Goal: Task Accomplishment & Management: Use online tool/utility

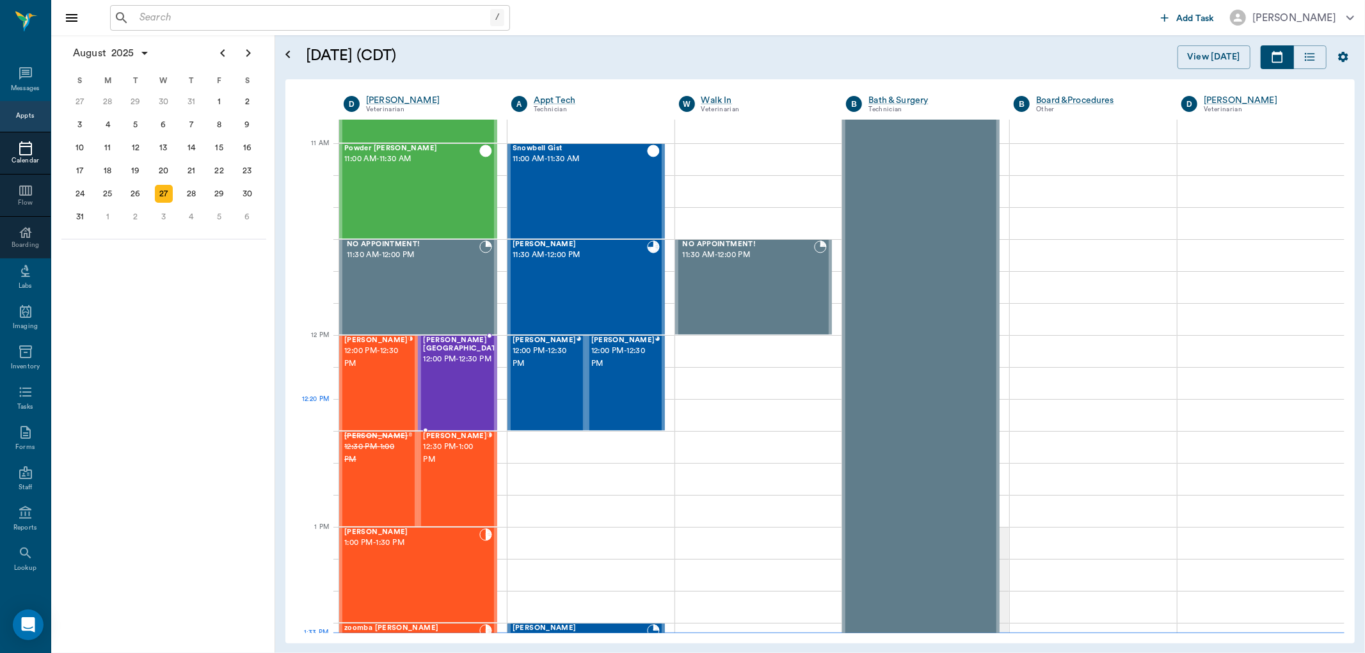
scroll to position [628, 0]
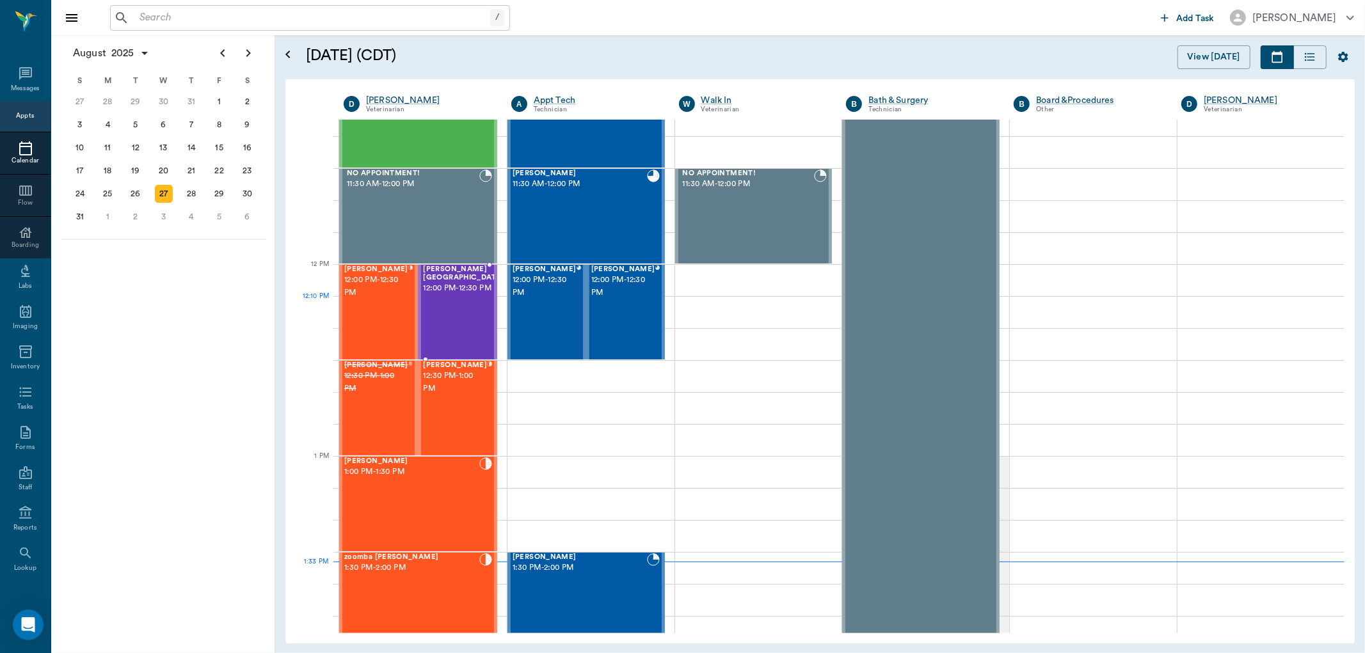
click at [454, 328] on div "[PERSON_NAME] Street 12:00 PM - 12:30 PM" at bounding box center [463, 312] width 80 height 93
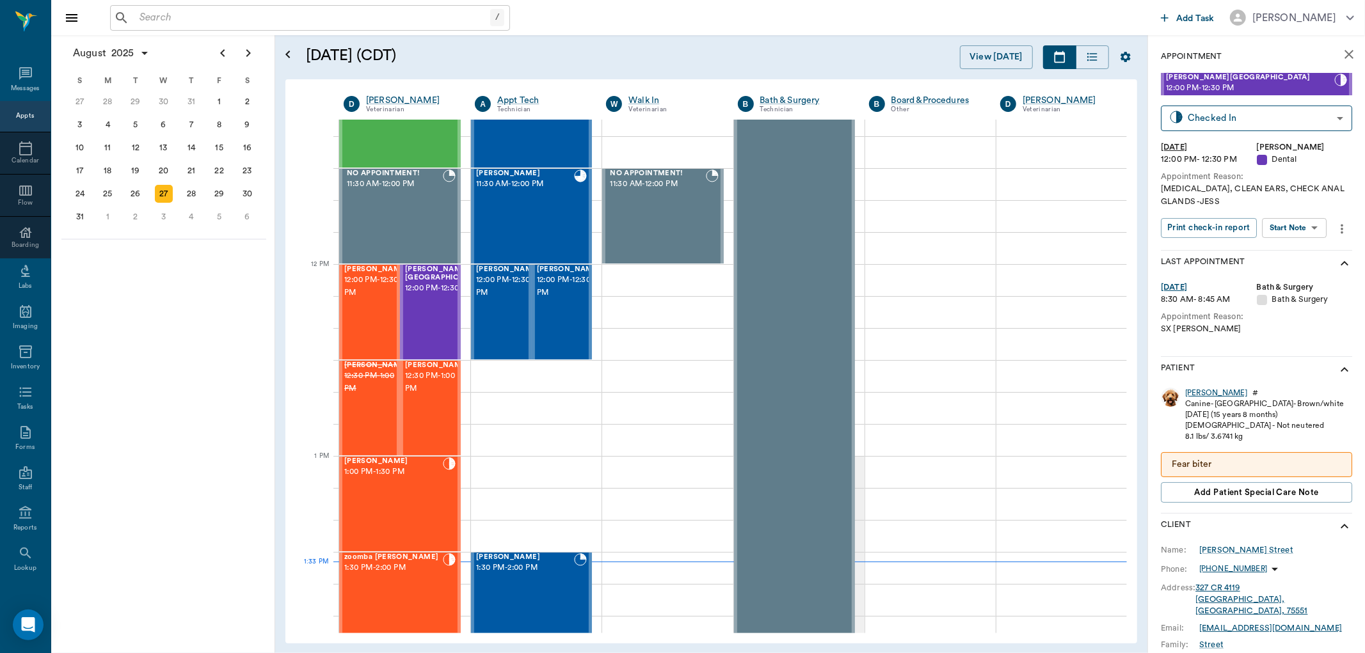
click at [1200, 392] on div "[PERSON_NAME]" at bounding box center [1216, 393] width 62 height 11
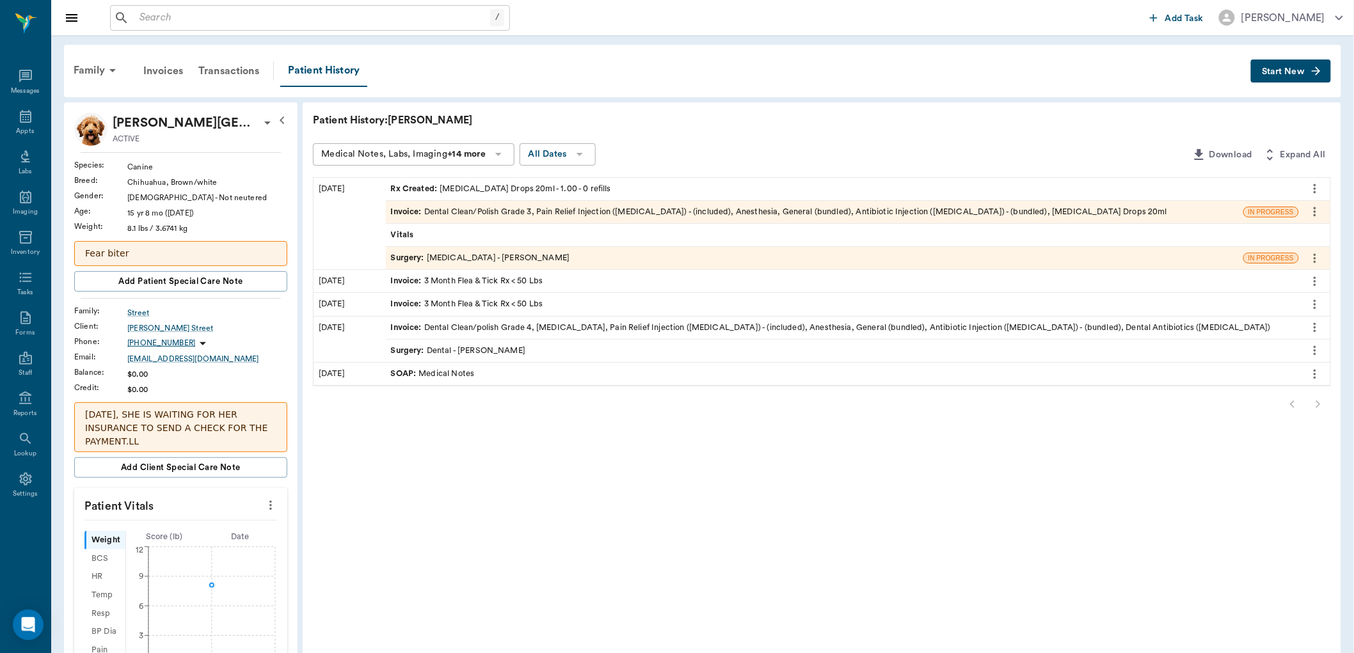
click at [415, 257] on span "Surgery :" at bounding box center [409, 258] width 36 height 12
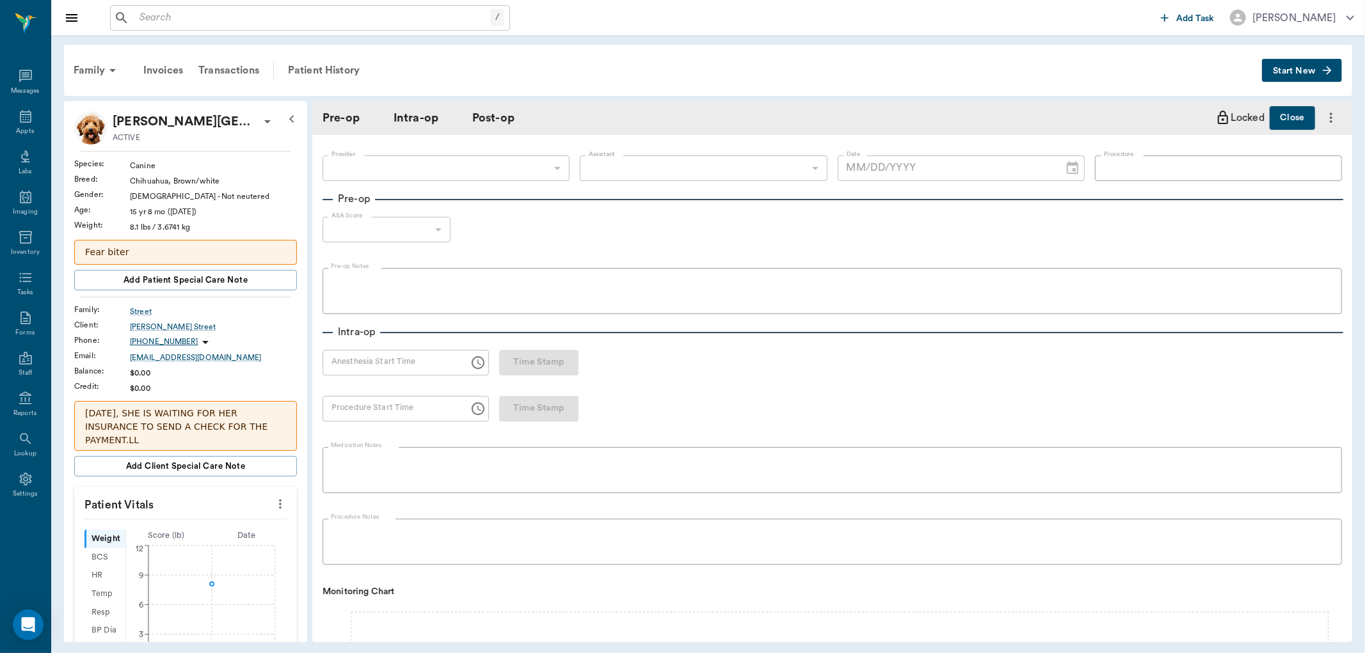
type input "63ec2f075fda476ae8351a4d"
type input "642ef10e332a41444de2bad1"
type input "[MEDICAL_DATA]"
type input "3"
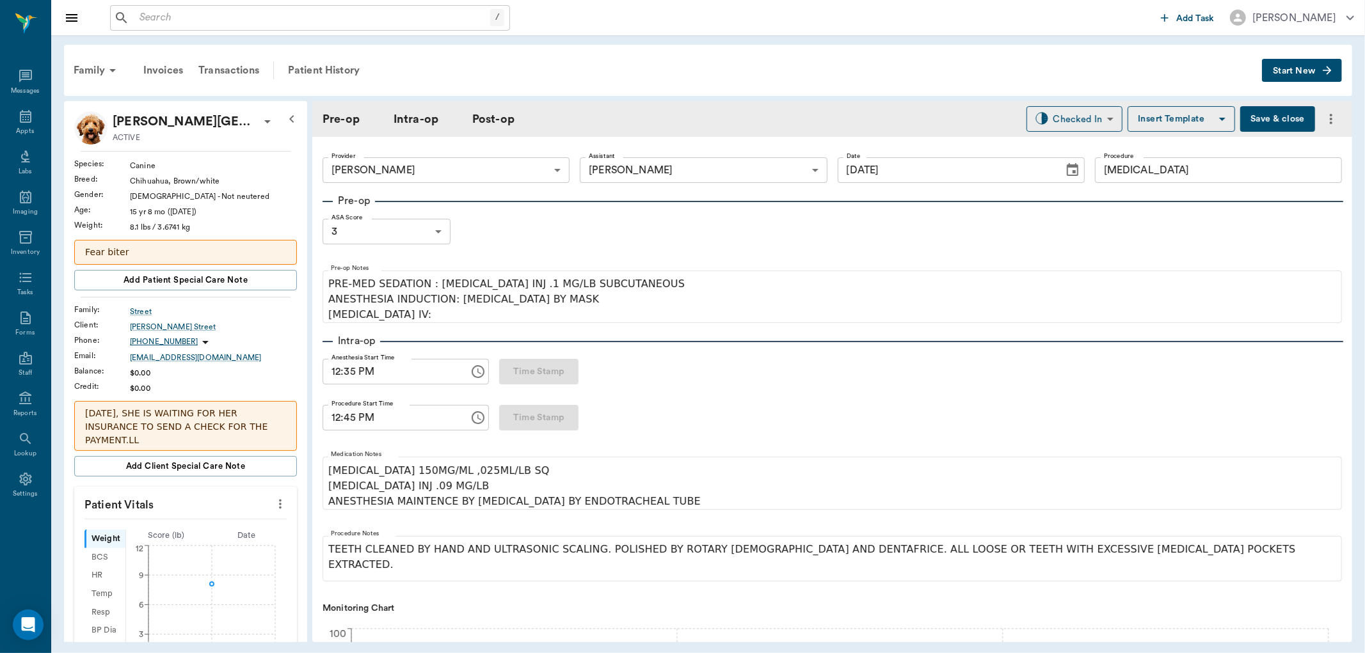
type input "[DATE]"
type input "12:35 PM"
type input "12:45 PM"
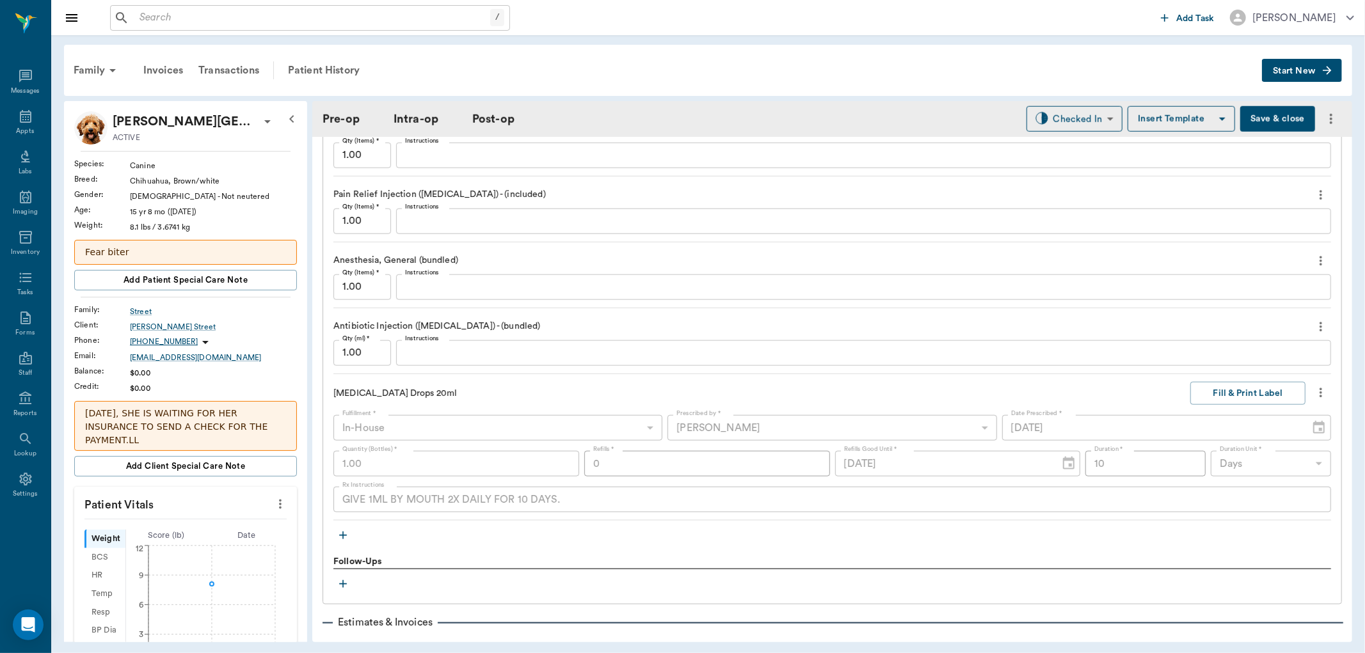
scroll to position [1280, 0]
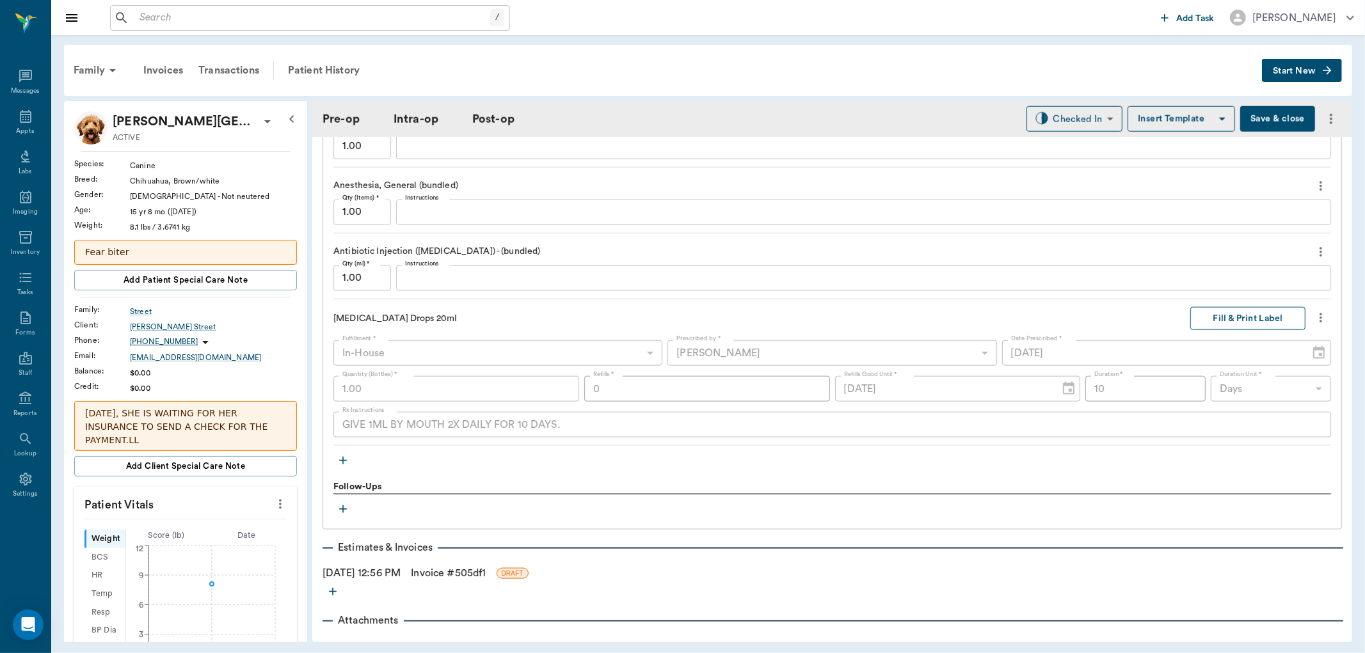
click at [1223, 322] on button "Fill & Print Label" at bounding box center [1247, 319] width 115 height 24
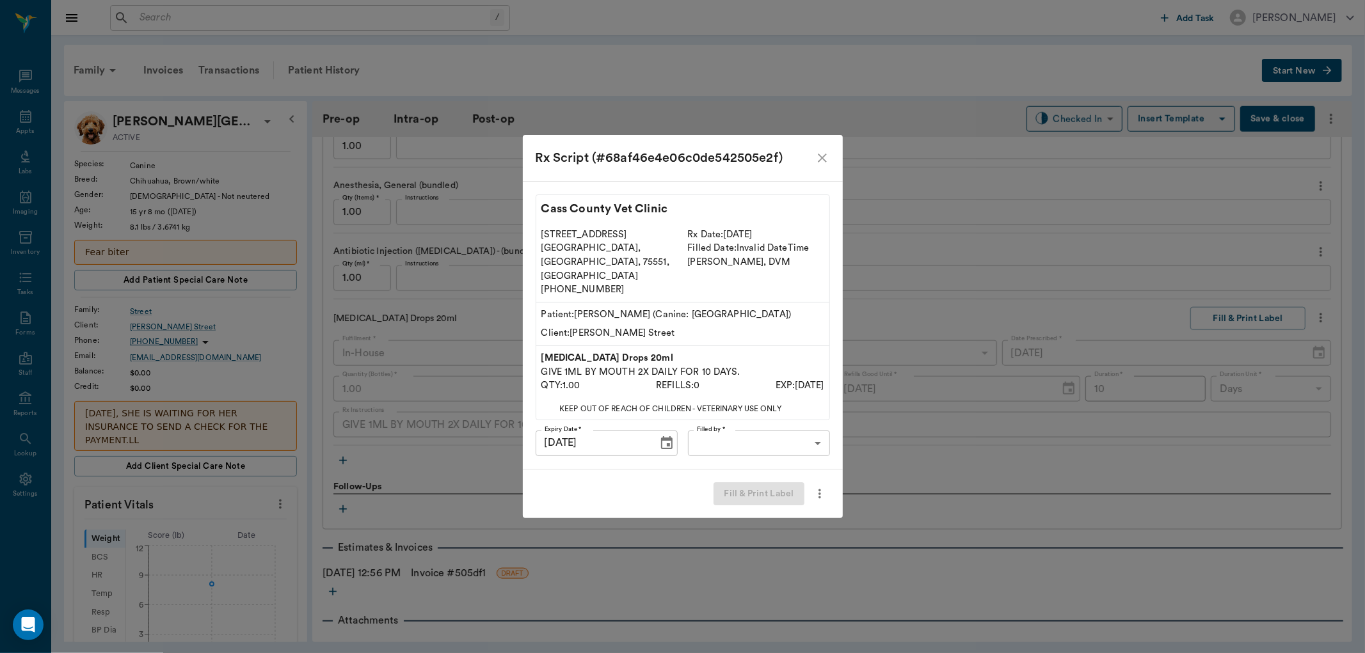
click at [750, 431] on body "/ ​ Add Task [PERSON_NAME] Nectar Messages Appts Labs Imaging Inventory Tasks F…" at bounding box center [682, 326] width 1365 height 653
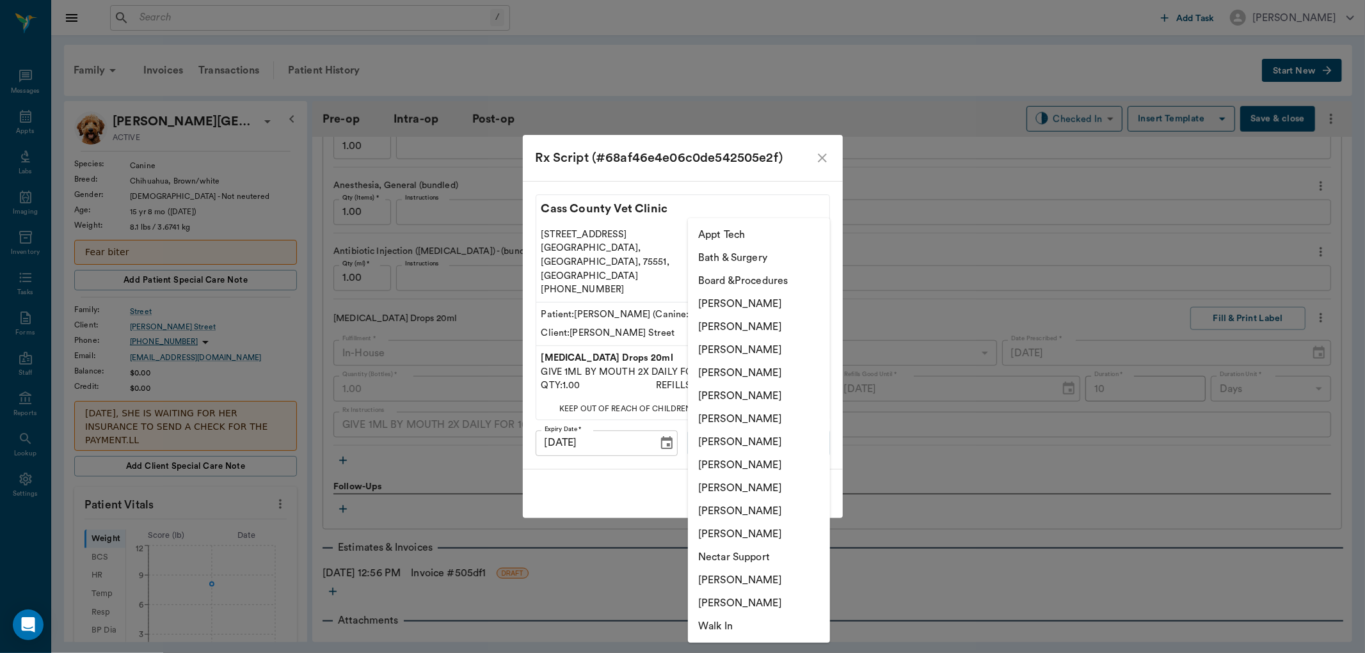
click at [731, 510] on li "[PERSON_NAME]" at bounding box center [759, 511] width 142 height 23
type input "63ec2ede52e12b0ba117d0d7"
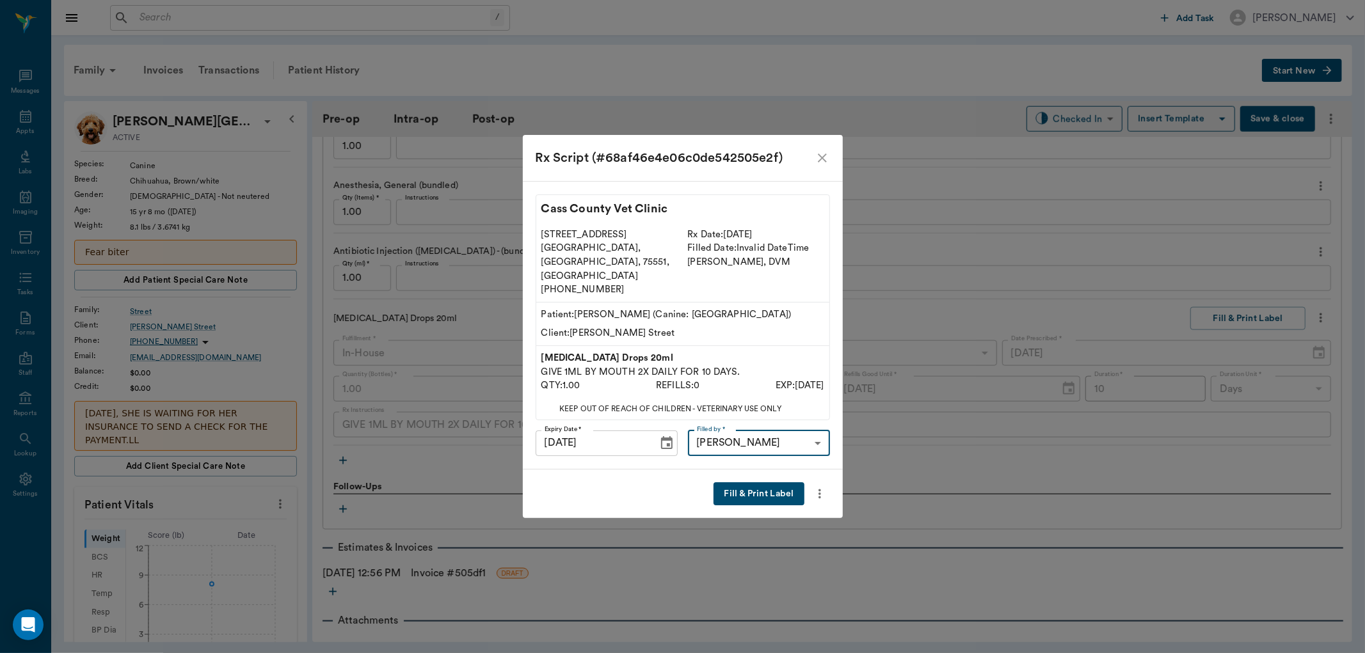
click at [768, 482] on button "Fill & Print Label" at bounding box center [758, 494] width 90 height 24
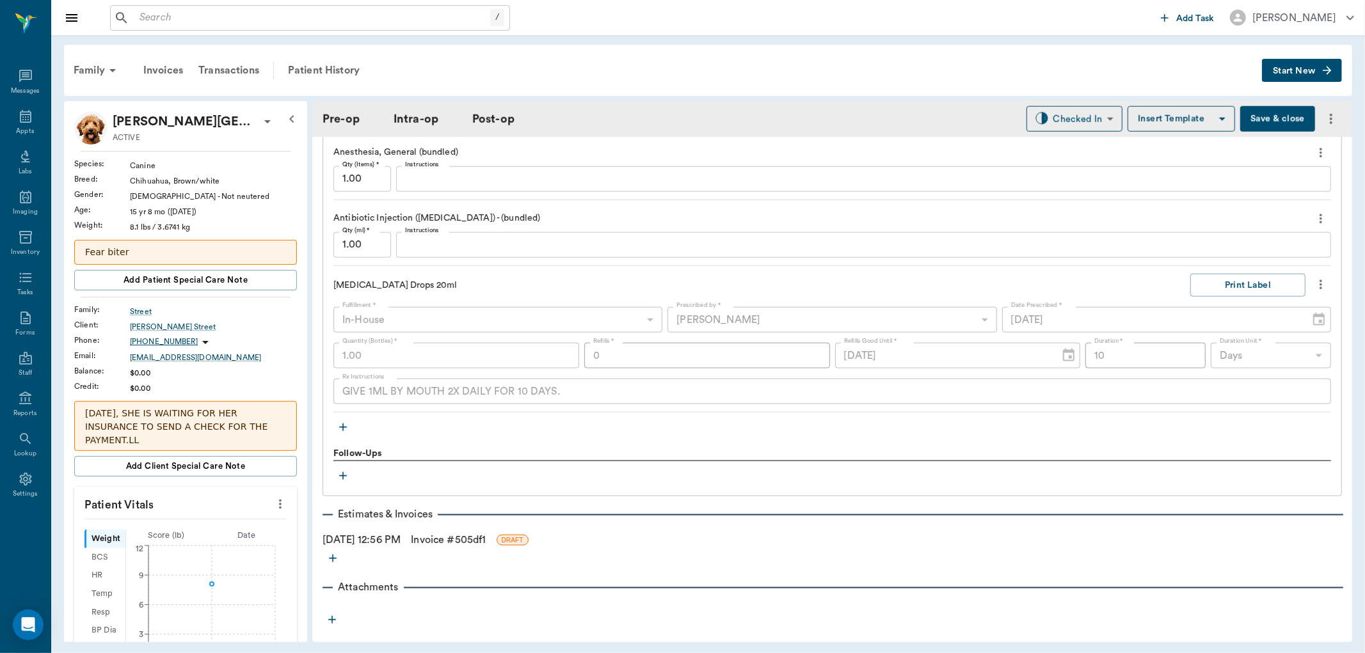
scroll to position [1331, 0]
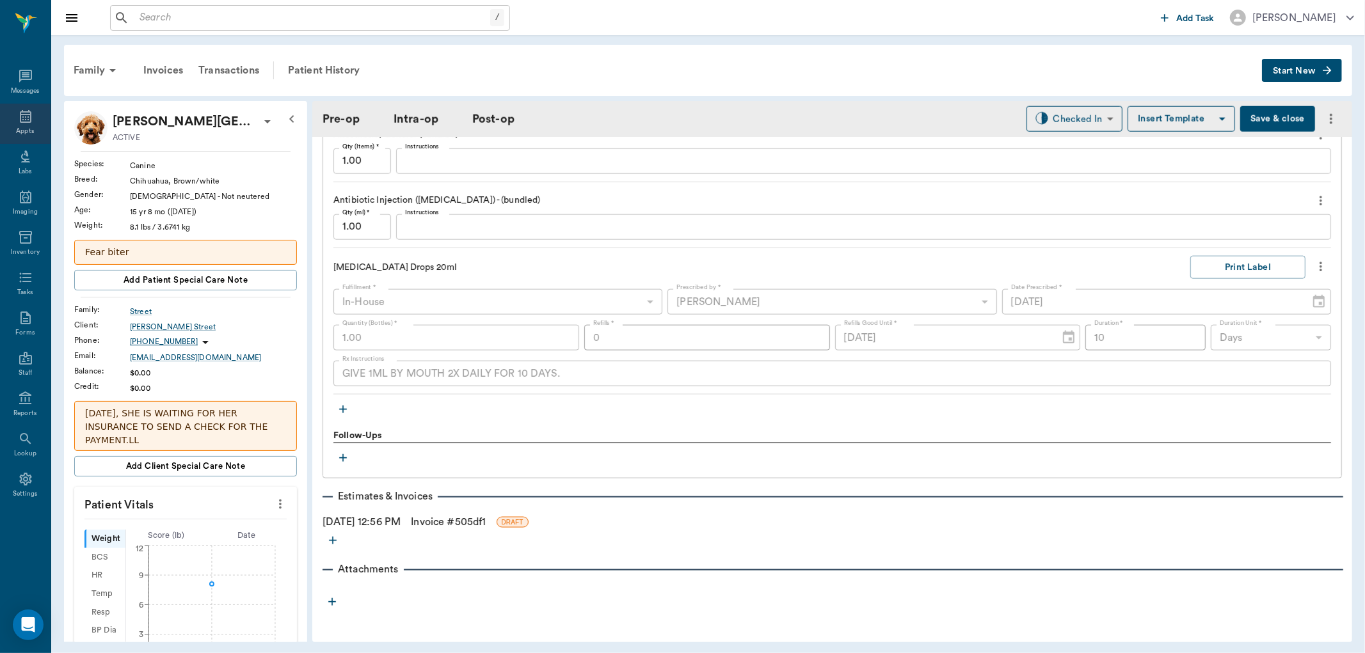
click at [24, 117] on icon at bounding box center [26, 116] width 12 height 13
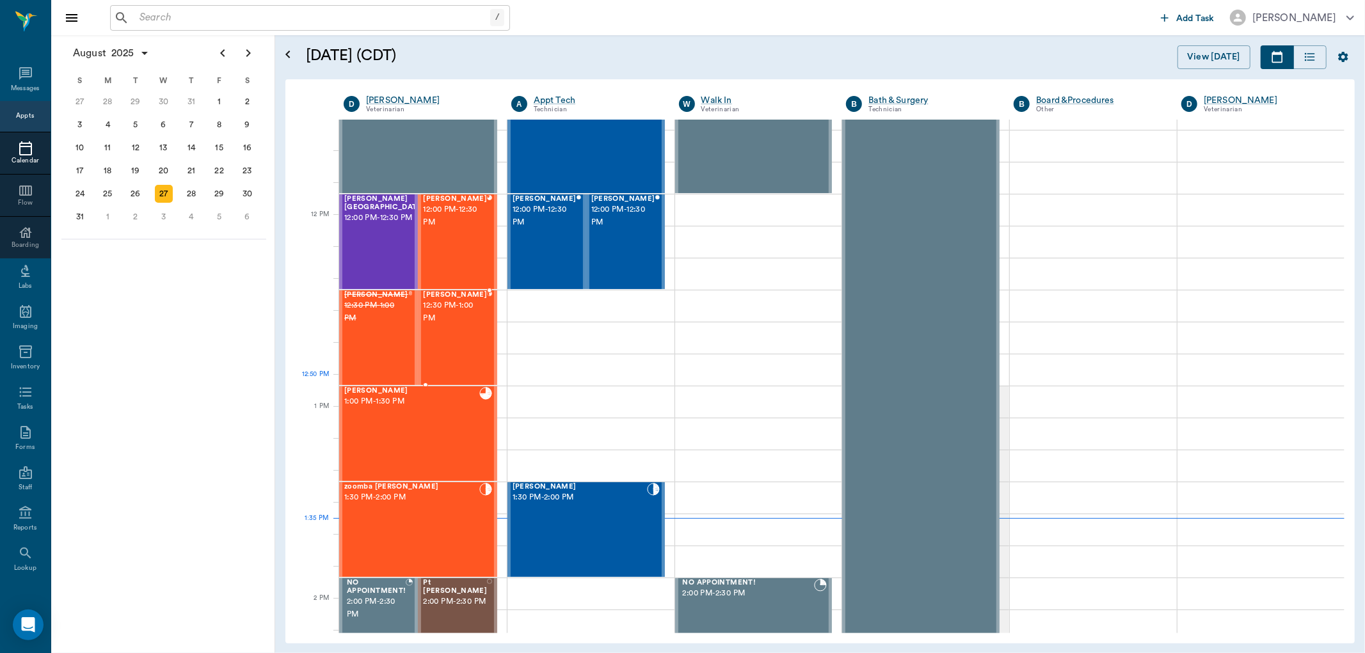
scroll to position [678, 0]
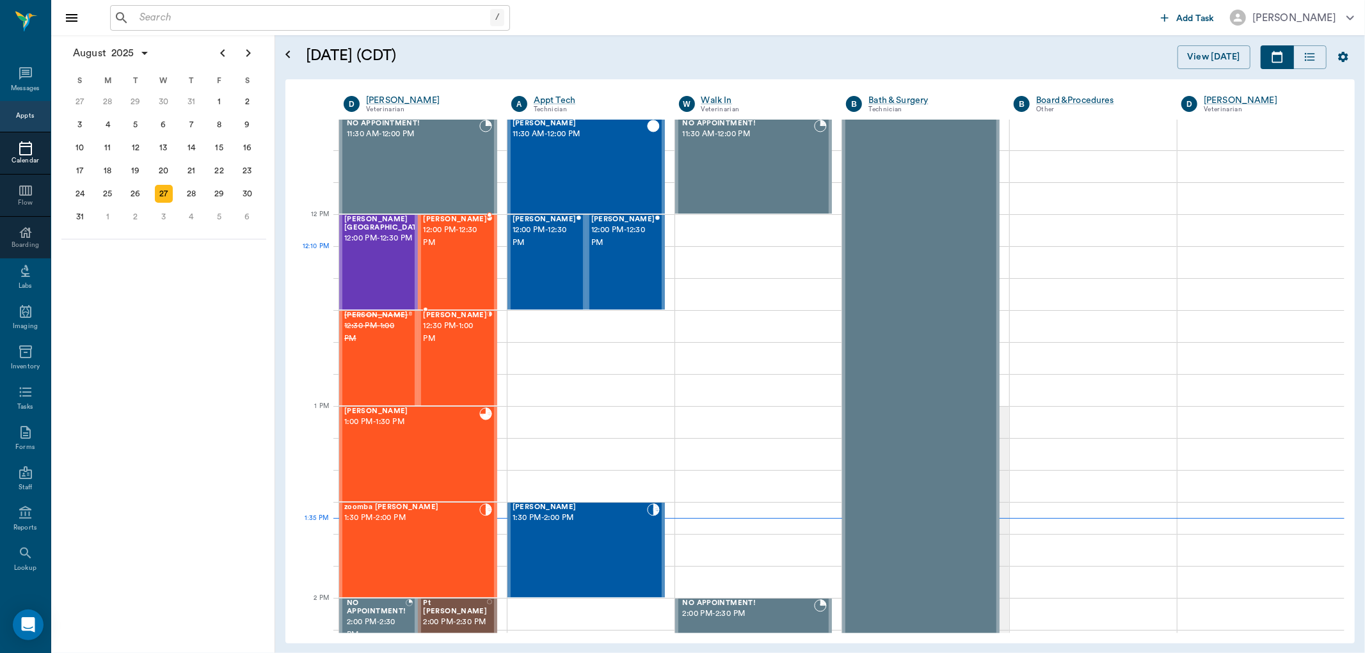
click at [452, 272] on div "[PERSON_NAME] 12:00 PM - 12:30 PM" at bounding box center [455, 262] width 64 height 93
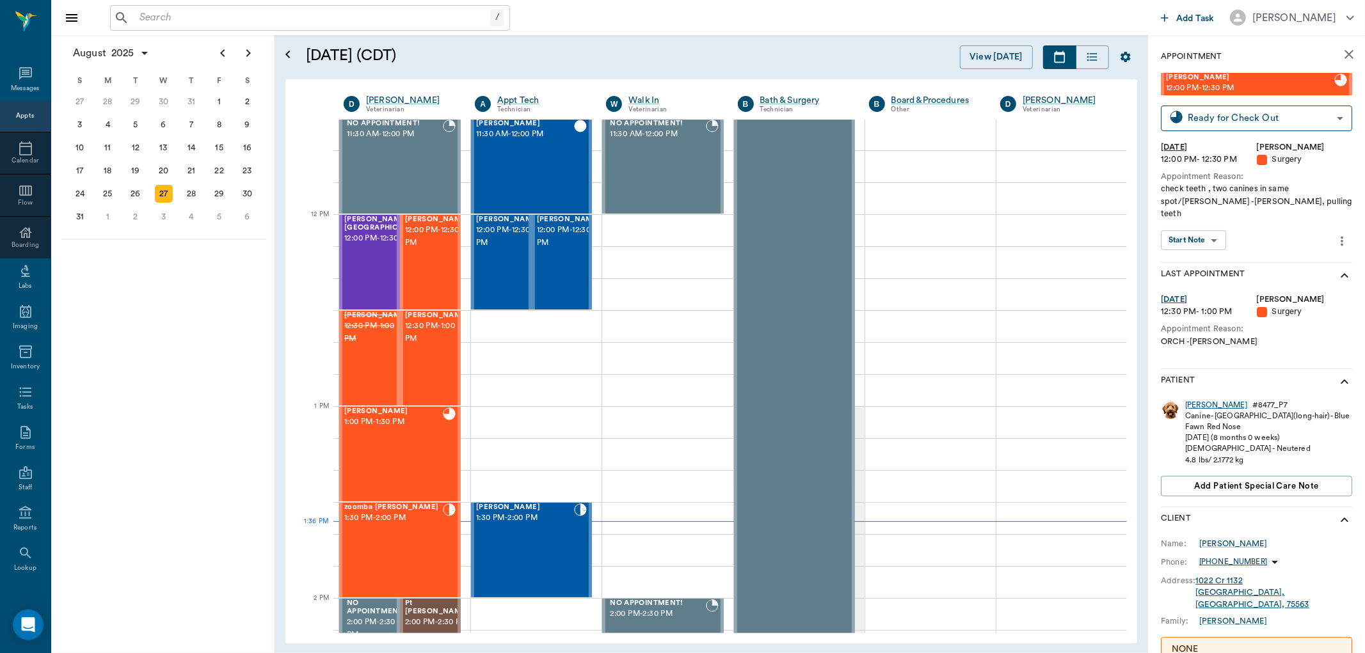
click at [1193, 400] on div "[PERSON_NAME]" at bounding box center [1216, 405] width 62 height 11
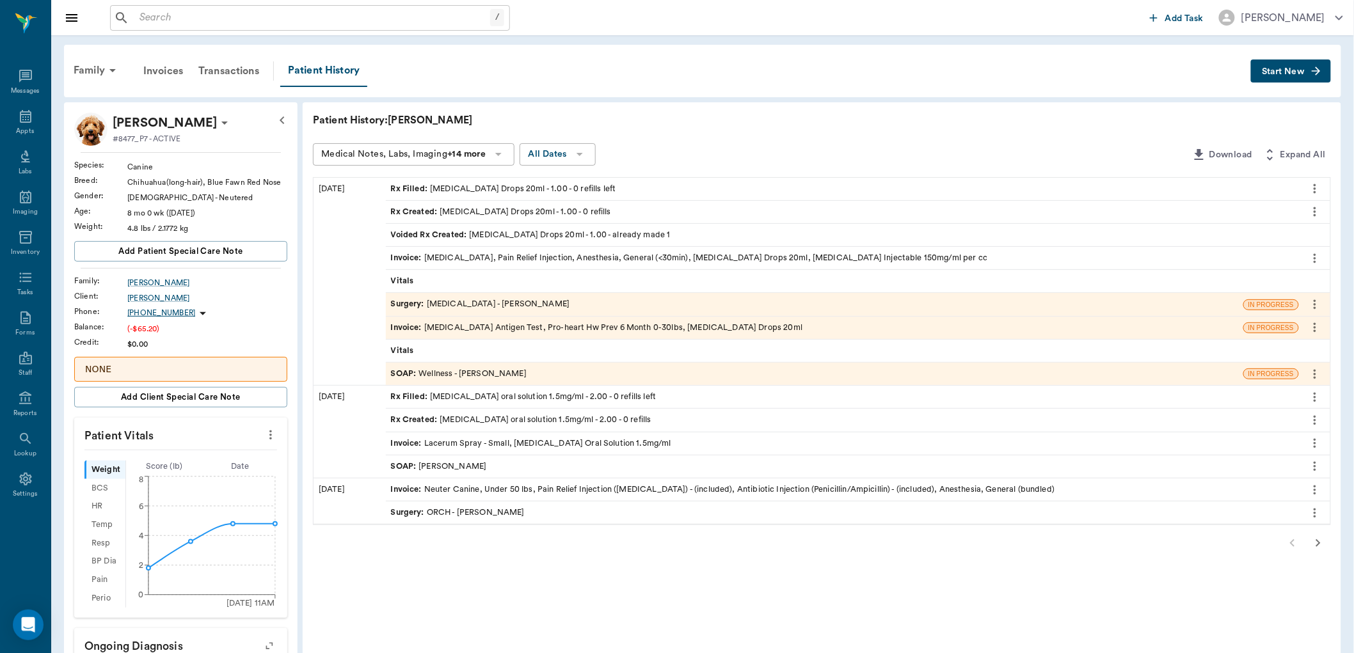
click at [444, 301] on div "Surgery : [MEDICAL_DATA] - [PERSON_NAME]" at bounding box center [480, 304] width 179 height 12
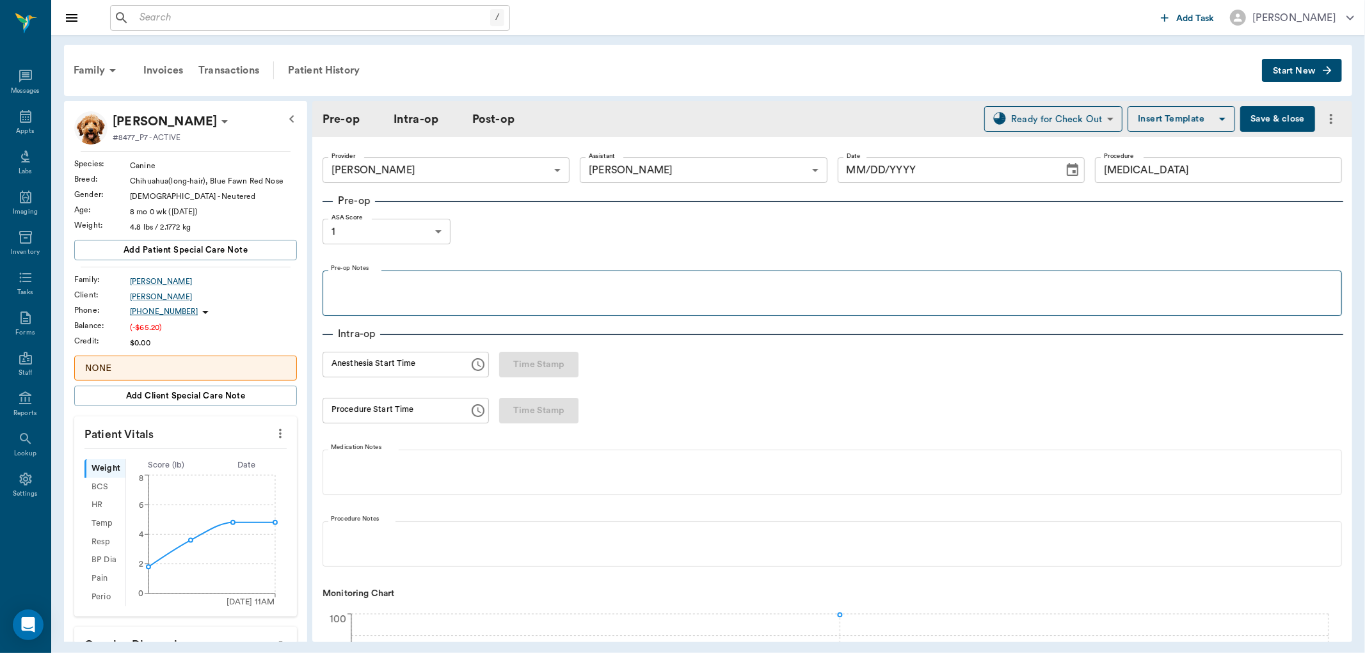
type input "63ec2f075fda476ae8351a4d"
type input "63ec2e7e52e12b0ba117b124"
type input "[MEDICAL_DATA]"
type input "1"
radio input "true"
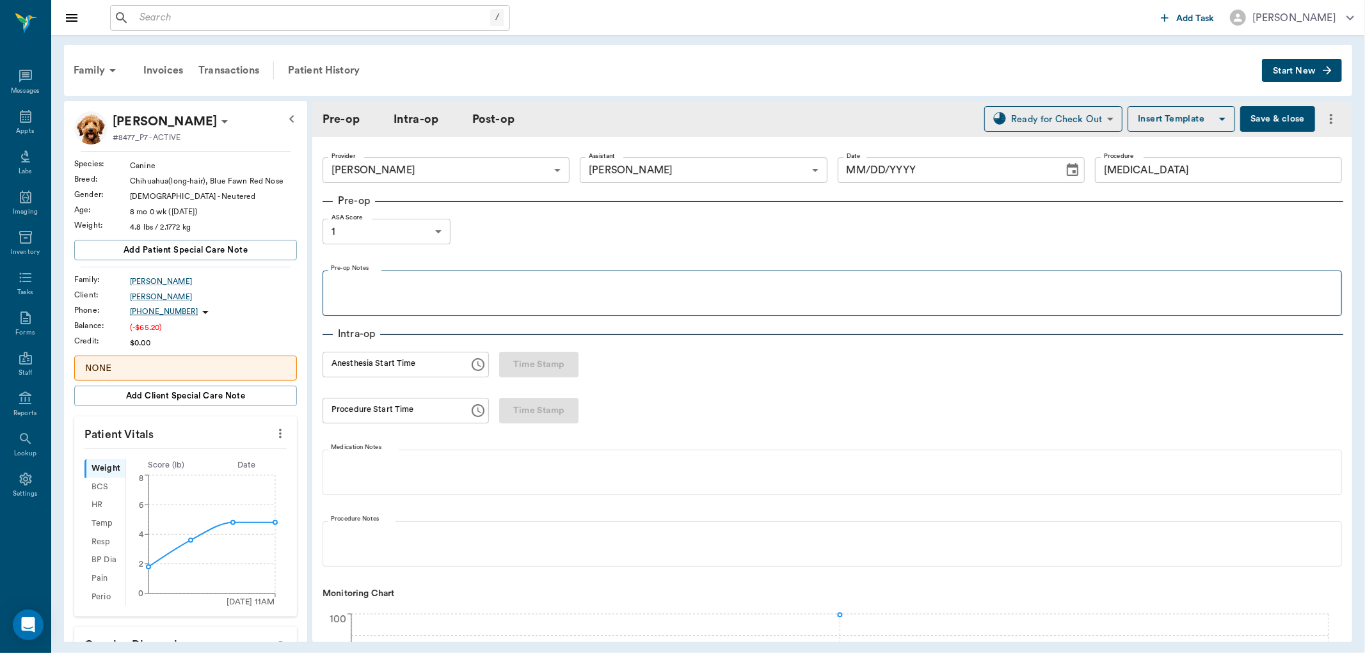
type input "[DATE]"
type input "11:58 AM"
type input "12:08 PM"
type input "12:19 PM"
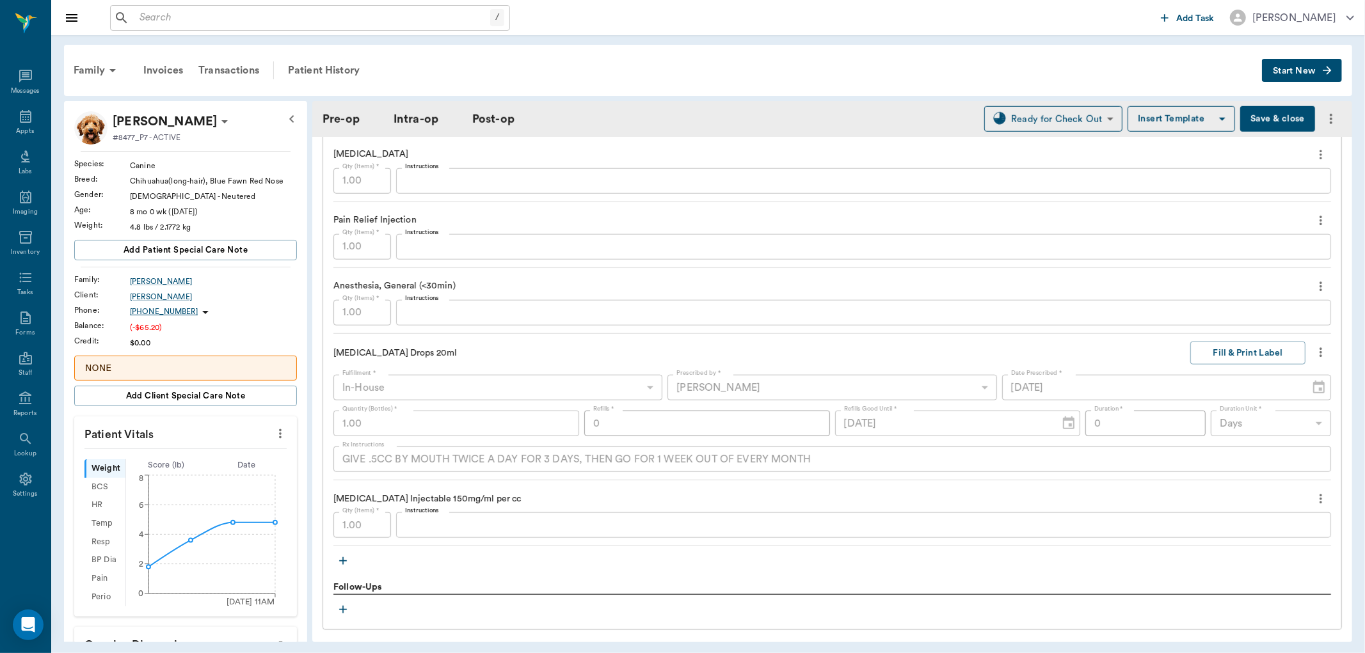
scroll to position [1137, 0]
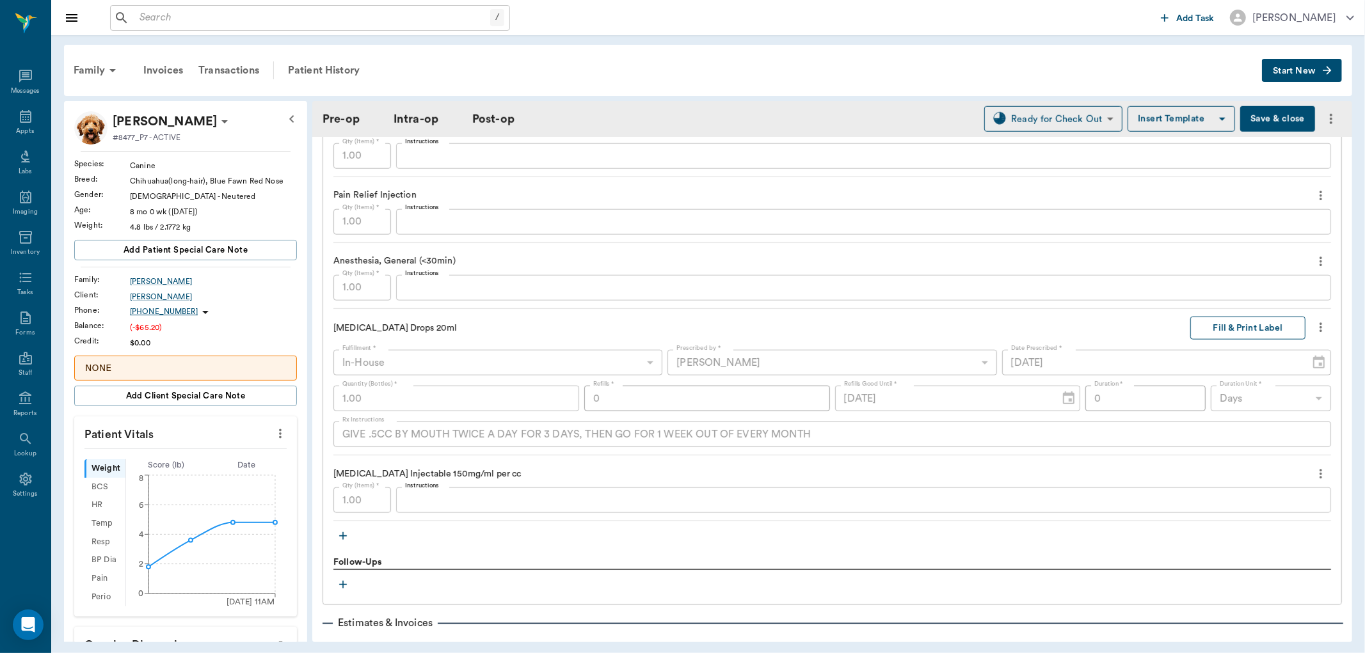
click at [1227, 327] on button "Fill & Print Label" at bounding box center [1247, 329] width 115 height 24
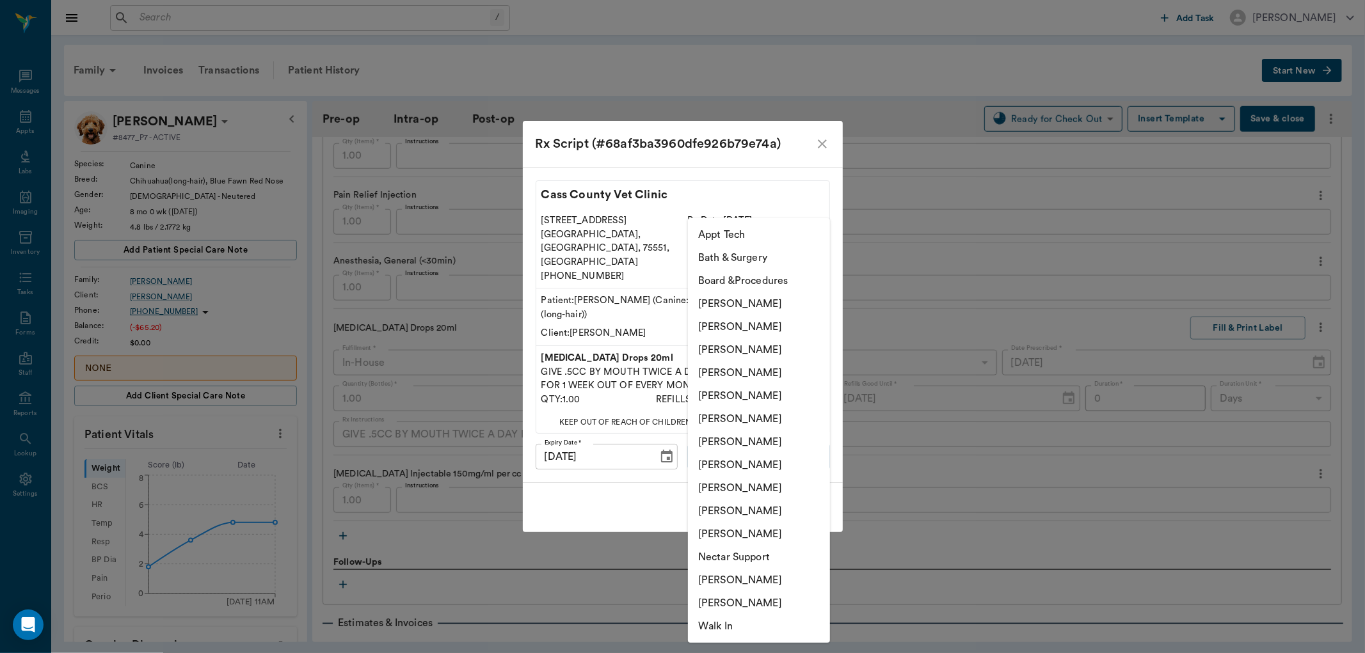
click at [730, 442] on body "/ ​ Add Task [PERSON_NAME] Nectar Messages Appts Labs Imaging Inventory Tasks F…" at bounding box center [682, 326] width 1365 height 653
click at [740, 491] on li "[PERSON_NAME]" at bounding box center [759, 488] width 142 height 23
type input "63ec2e7e52e12b0ba117b124"
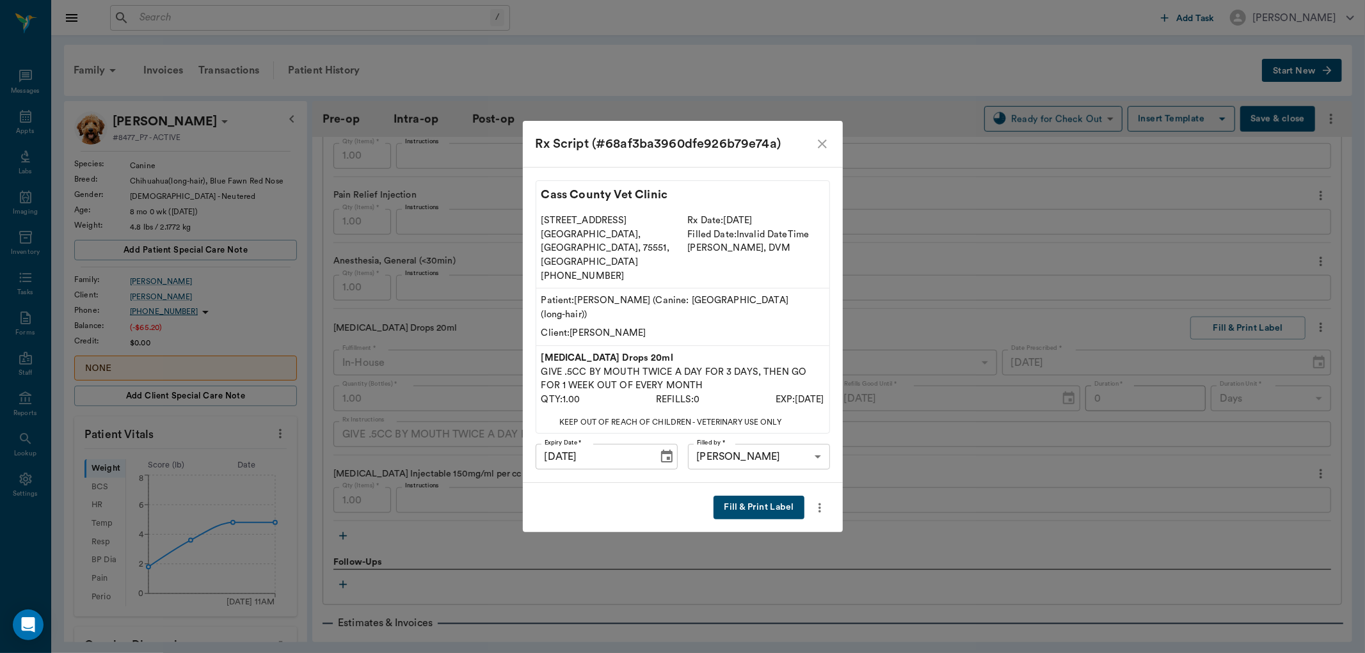
click at [779, 496] on button "Fill & Print Label" at bounding box center [758, 508] width 90 height 24
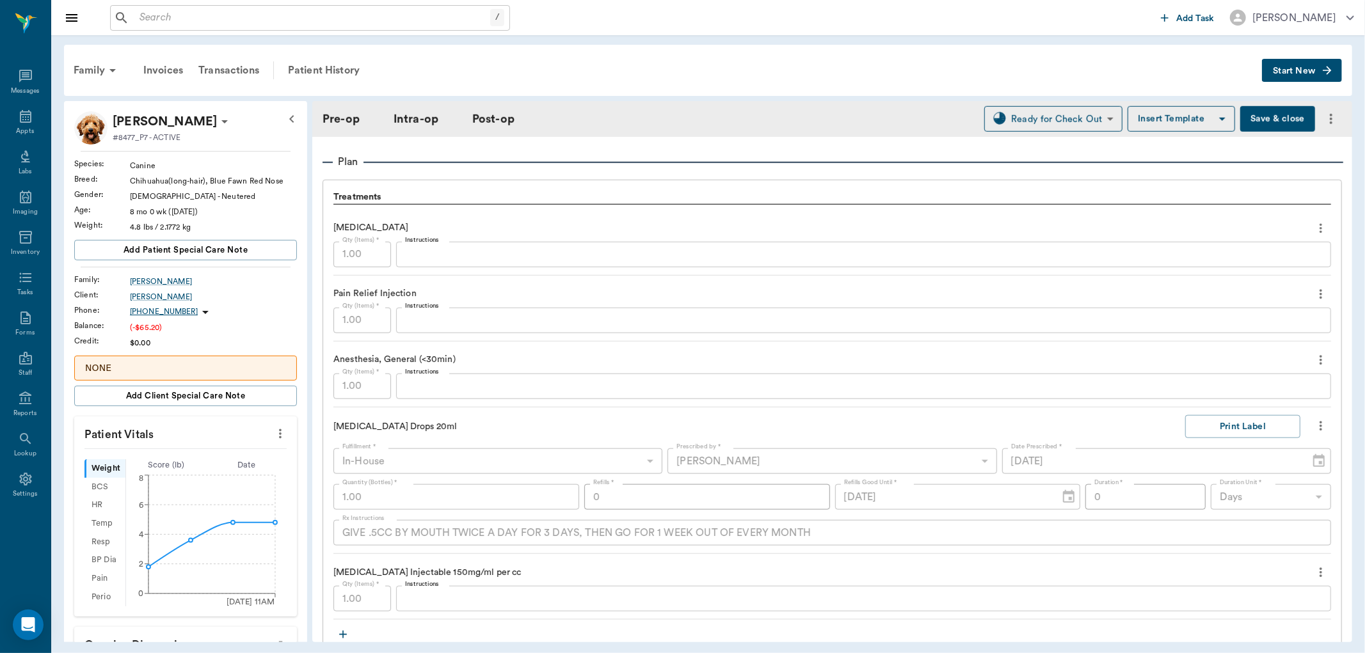
scroll to position [995, 0]
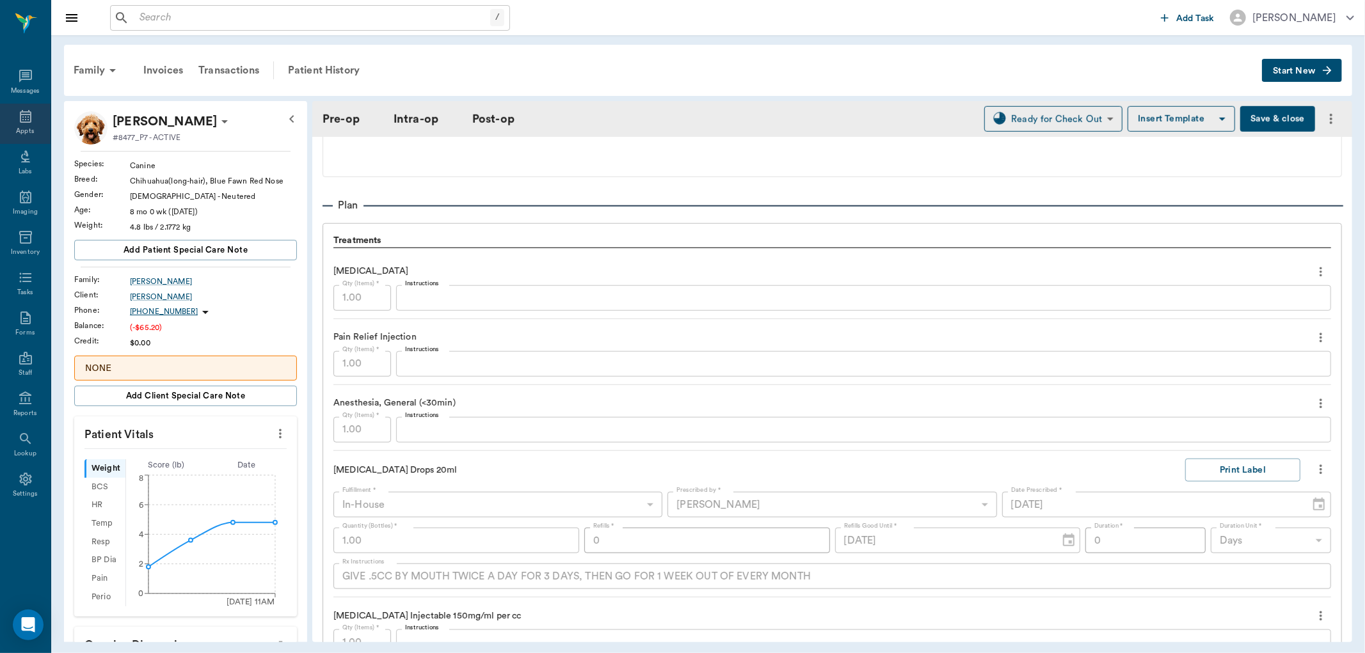
click at [26, 116] on icon at bounding box center [25, 116] width 15 height 15
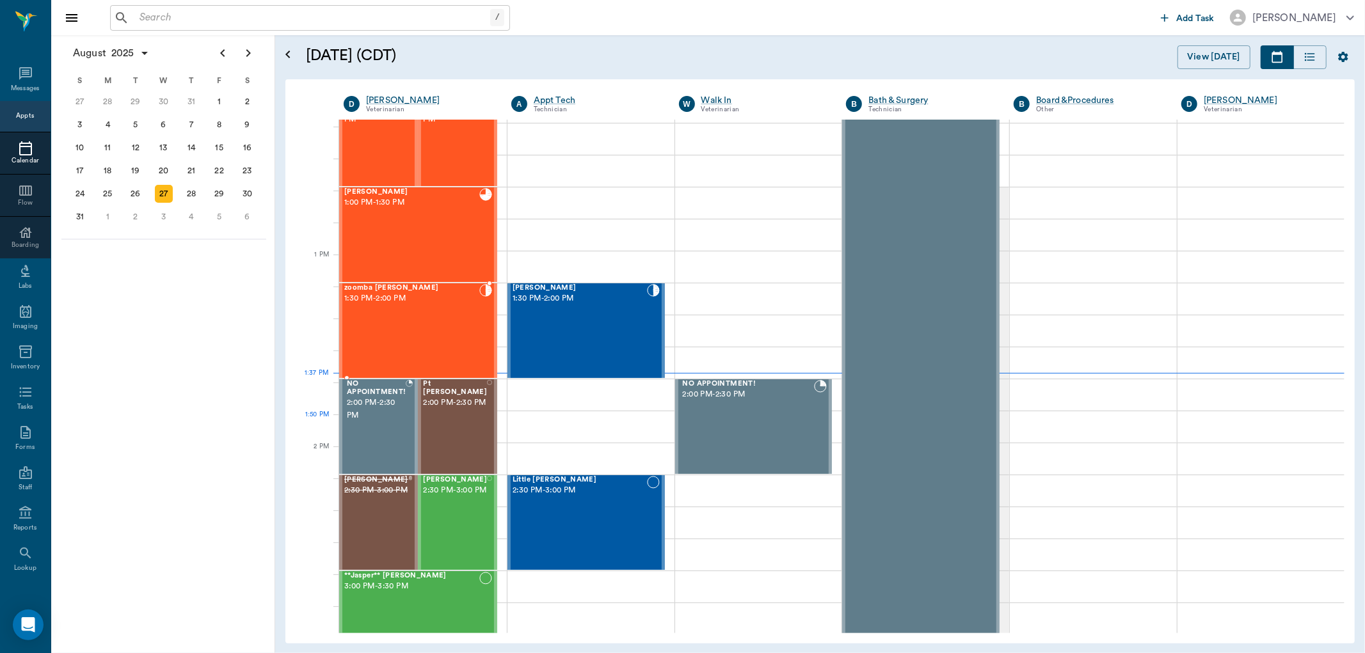
scroll to position [747, 0]
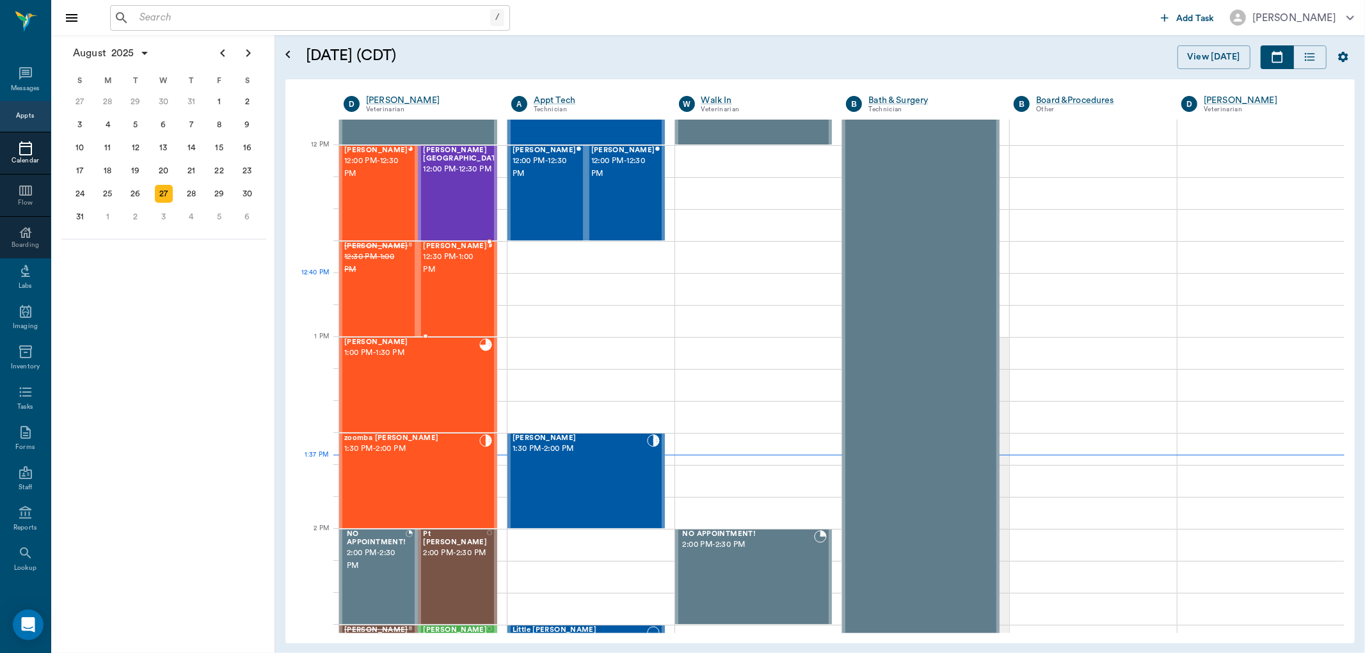
click at [450, 289] on div "[PERSON_NAME] 12:30 PM - 1:00 PM" at bounding box center [455, 288] width 64 height 93
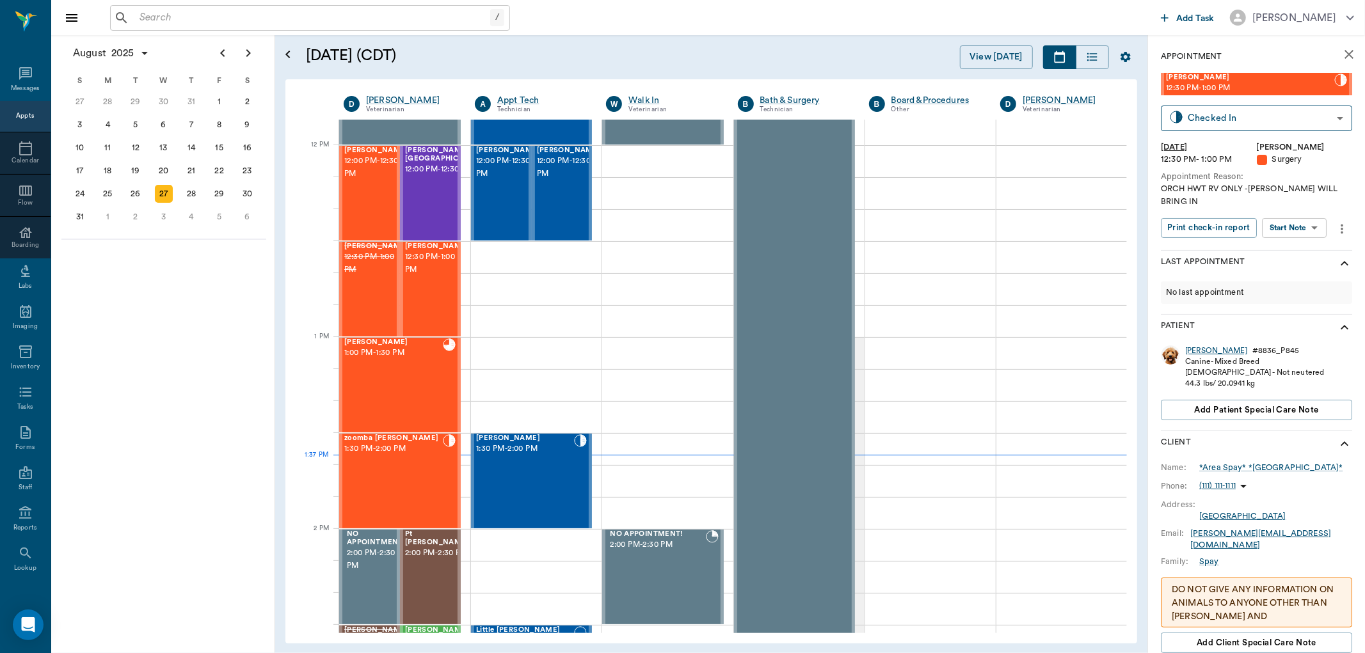
click at [1195, 351] on div "[PERSON_NAME]" at bounding box center [1216, 351] width 62 height 11
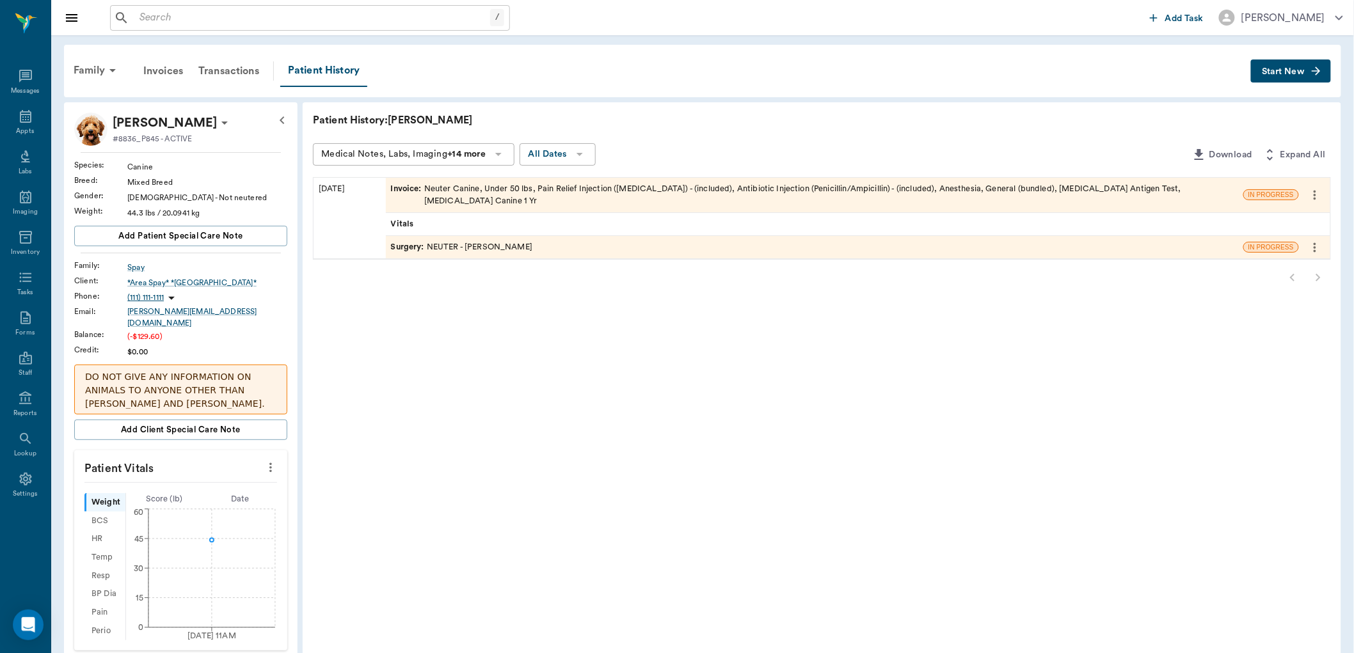
click at [410, 241] on span "Surgery :" at bounding box center [409, 247] width 36 height 12
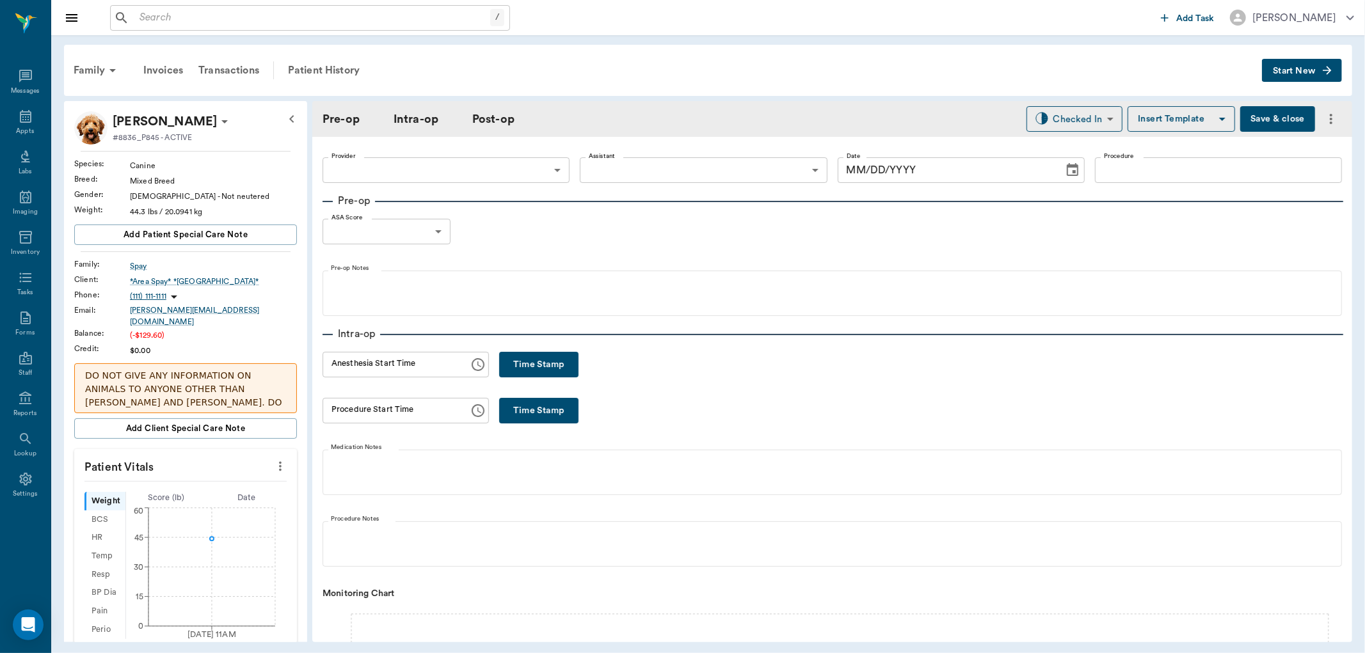
type input "63ec2f075fda476ae8351a4d"
type input "682b670d8bdc6f7f8feef3db"
type input "NEUTER"
type input "1"
radio input "true"
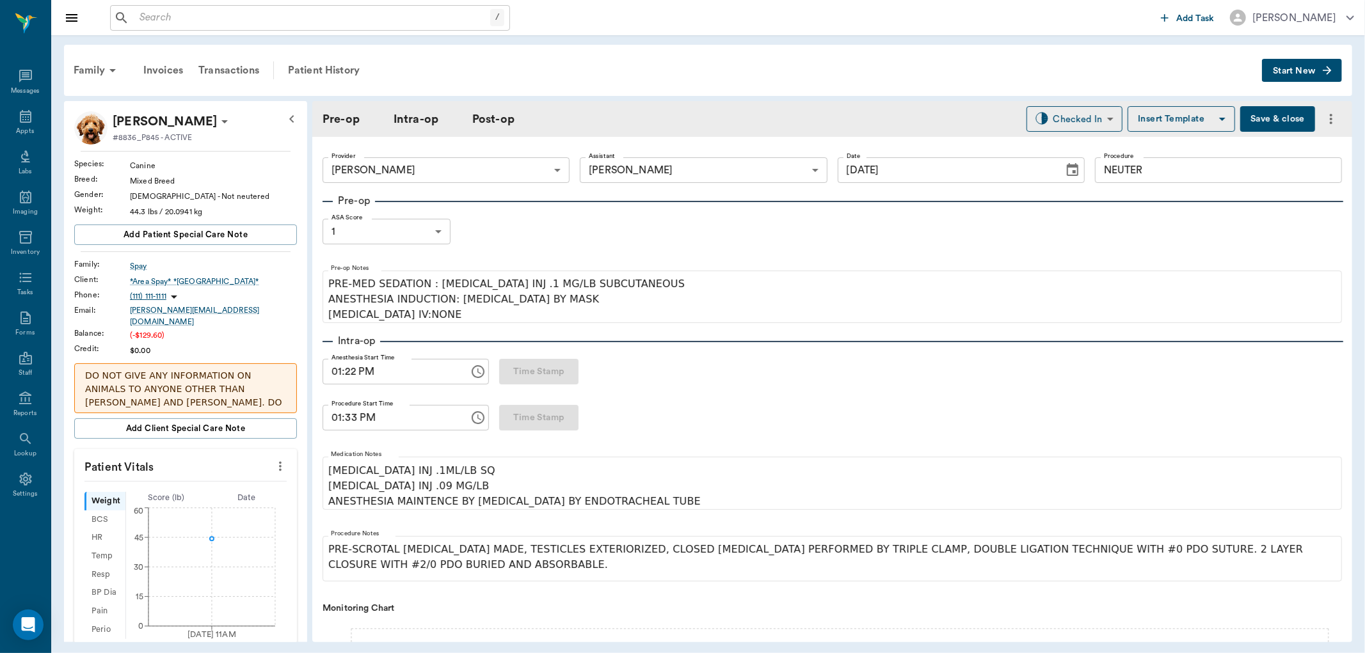
type input "[DATE]"
type input "01:22 PM"
type input "01:33 PM"
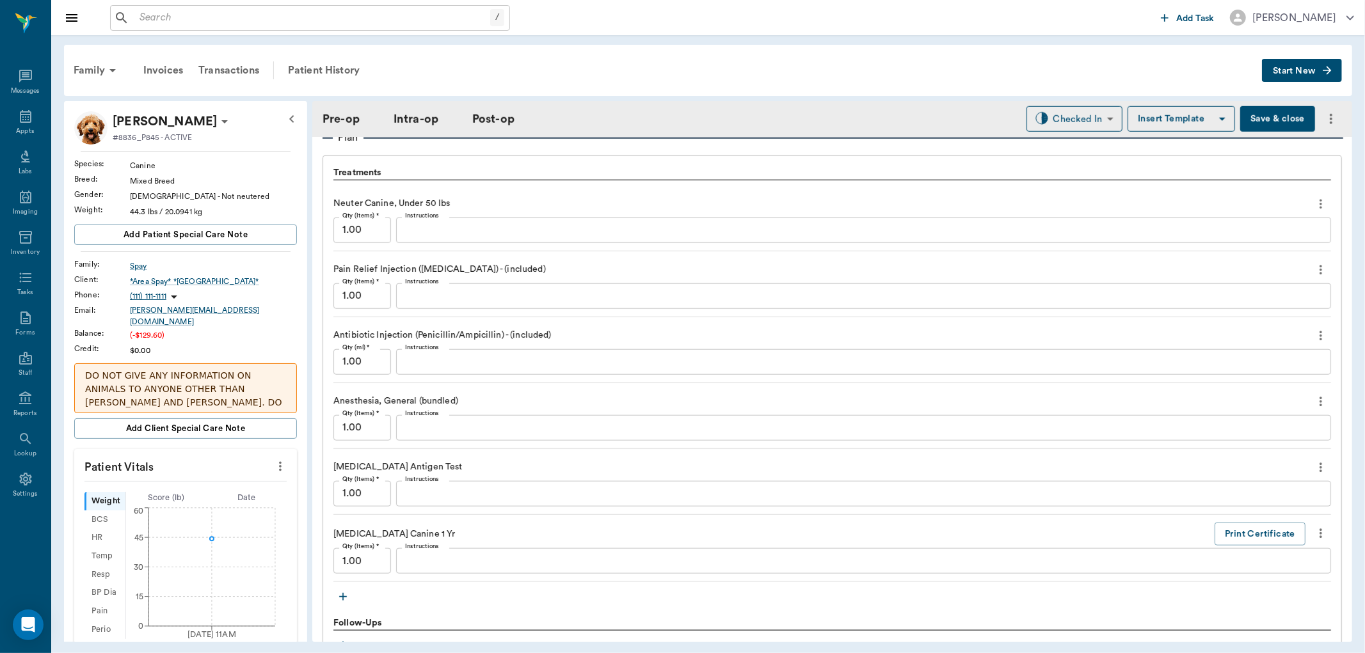
scroll to position [1037, 0]
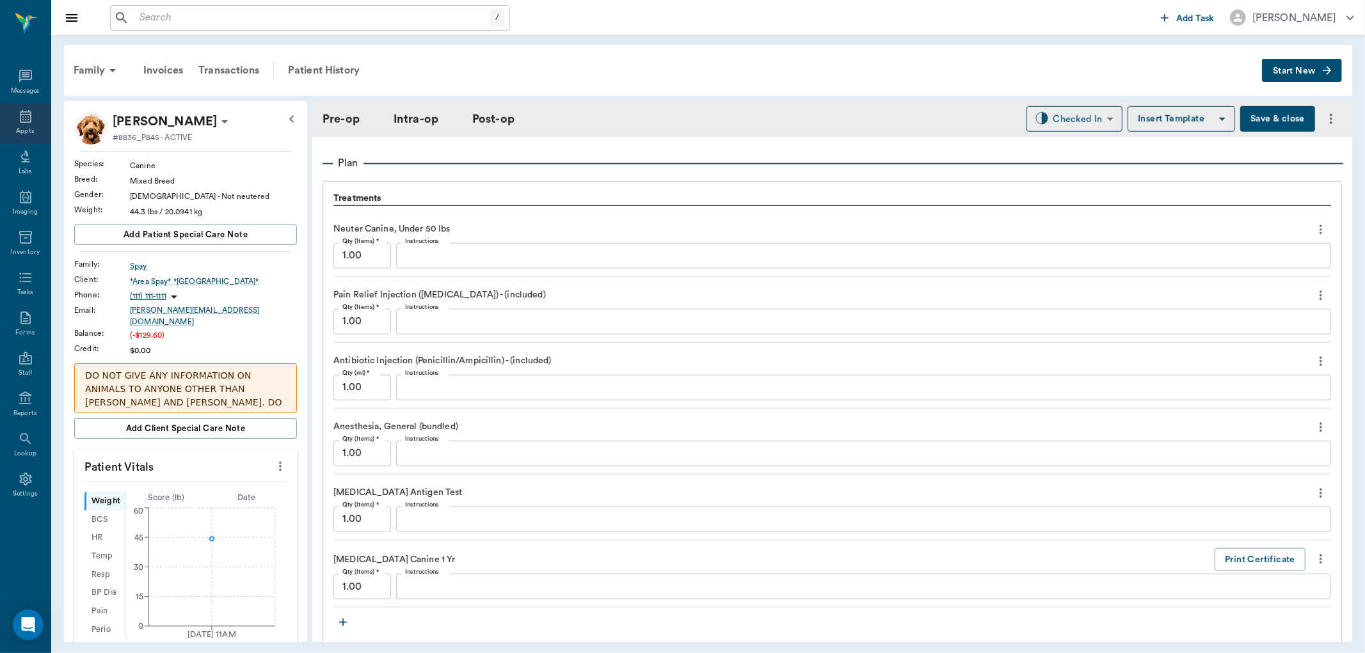
click at [20, 113] on icon at bounding box center [26, 116] width 12 height 13
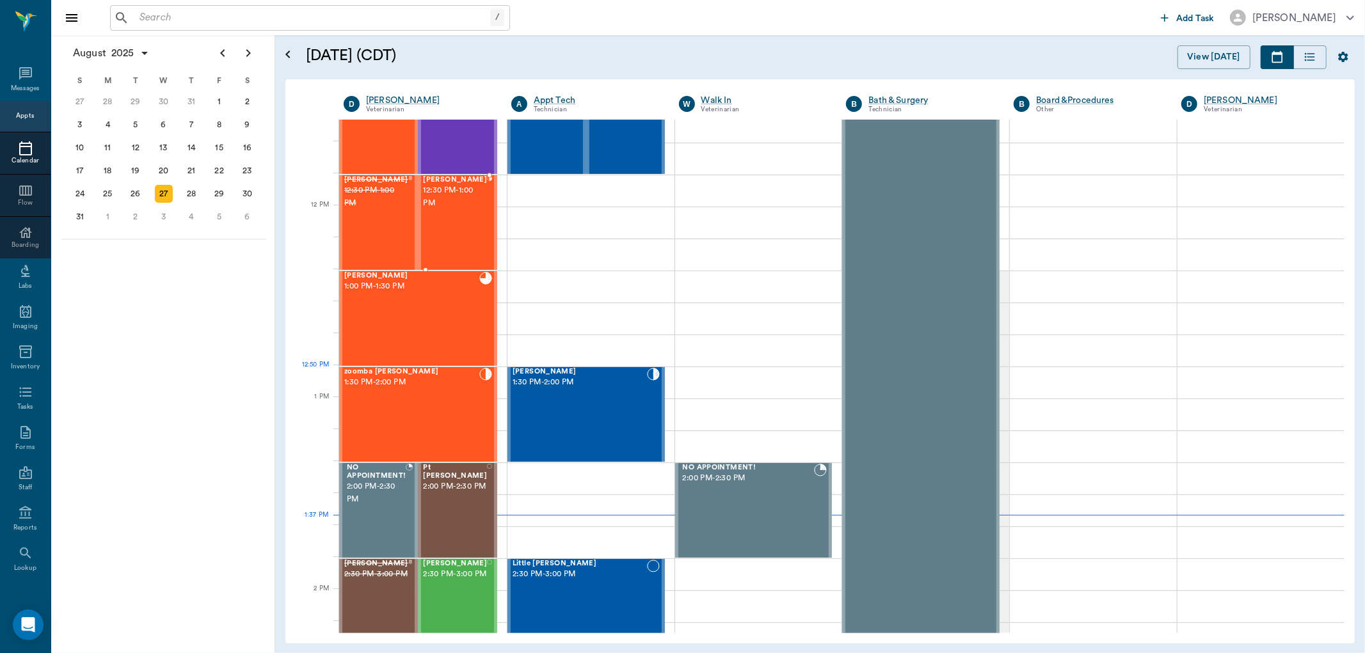
scroll to position [679, 0]
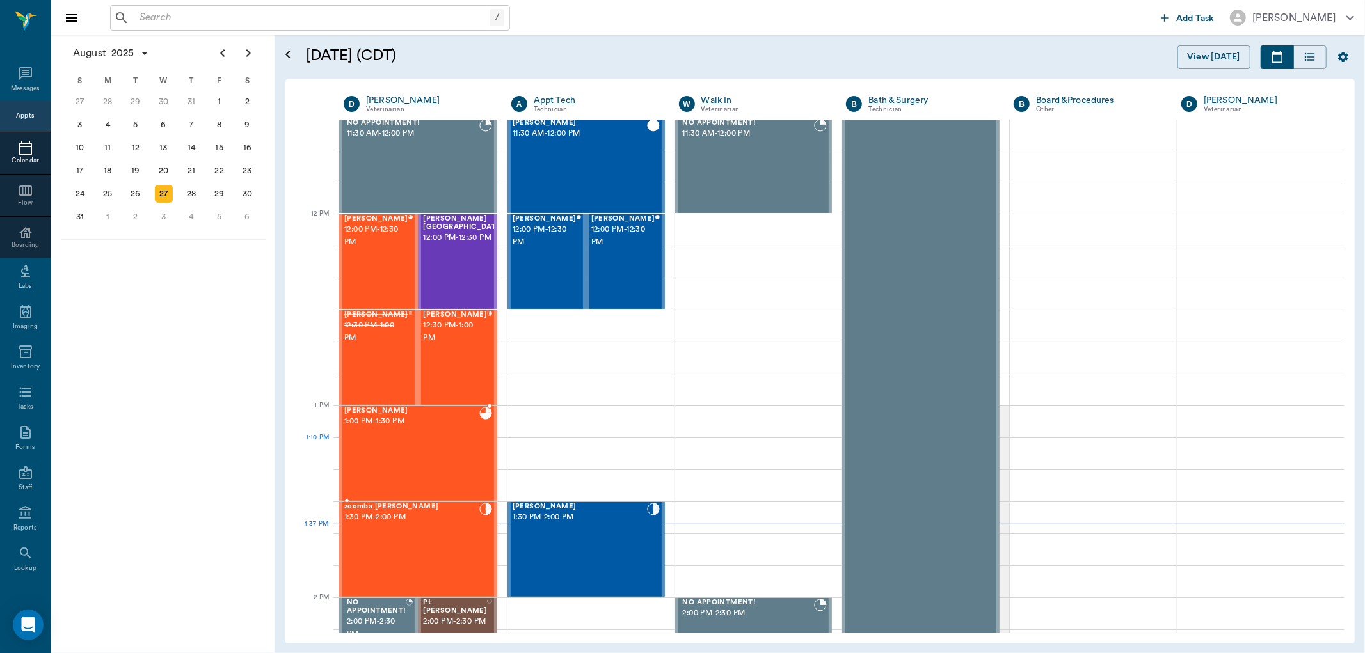
click at [395, 465] on div "[PERSON_NAME] 1:00 PM - 1:30 PM" at bounding box center [411, 453] width 135 height 93
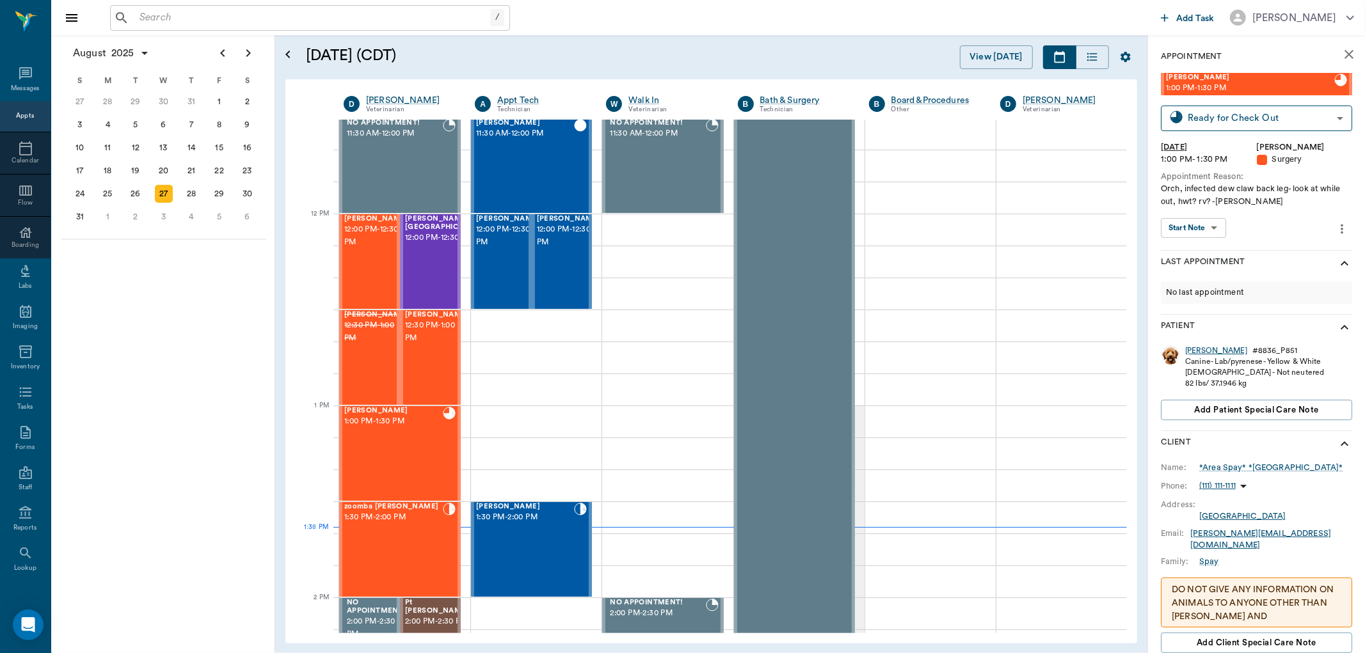
click at [1198, 353] on div "[PERSON_NAME]" at bounding box center [1216, 351] width 62 height 11
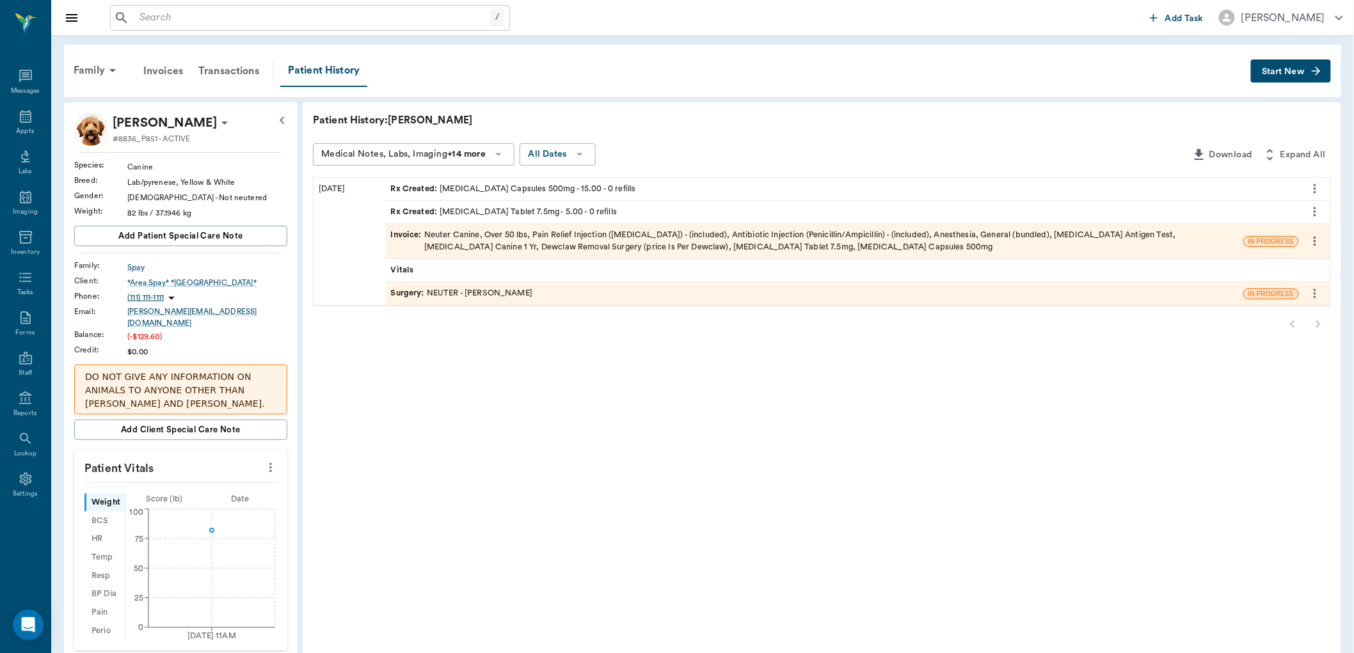
click at [417, 292] on span "Surgery :" at bounding box center [409, 293] width 36 height 12
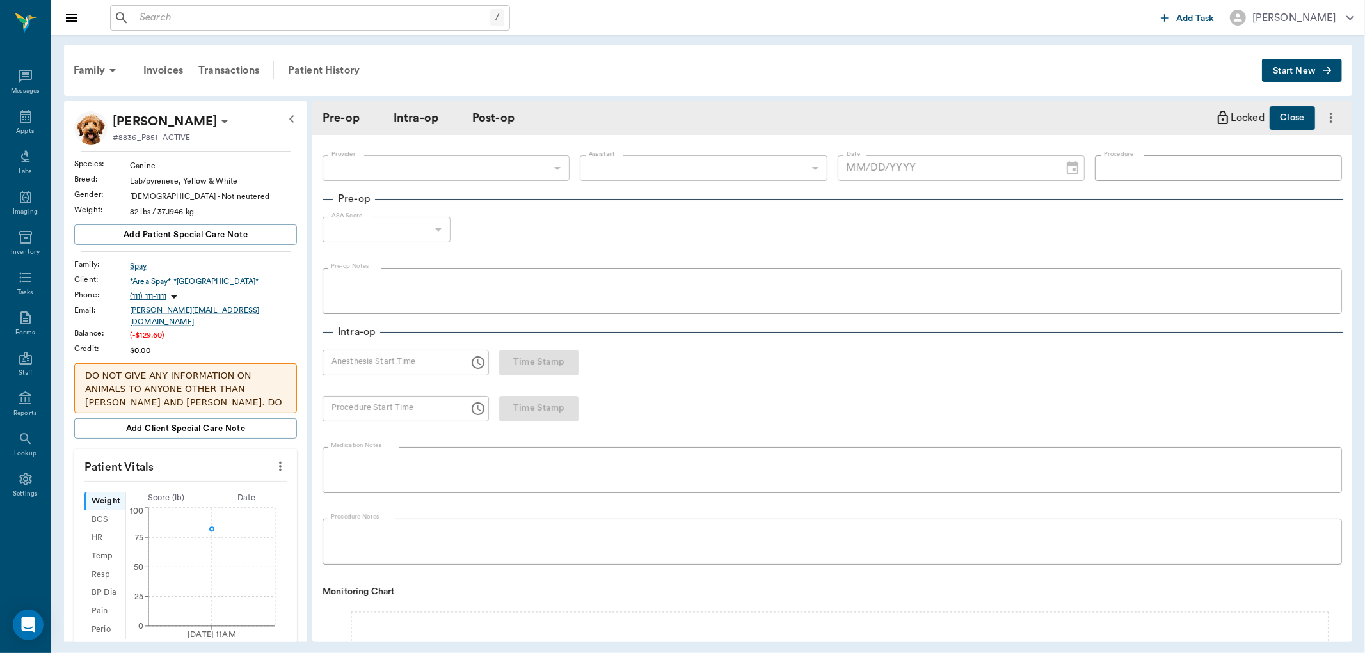
type input "63ec2f075fda476ae8351a4d"
type input "682b670d8bdc6f7f8feef3db"
type input "NEUTER"
type input "1"
radio input "true"
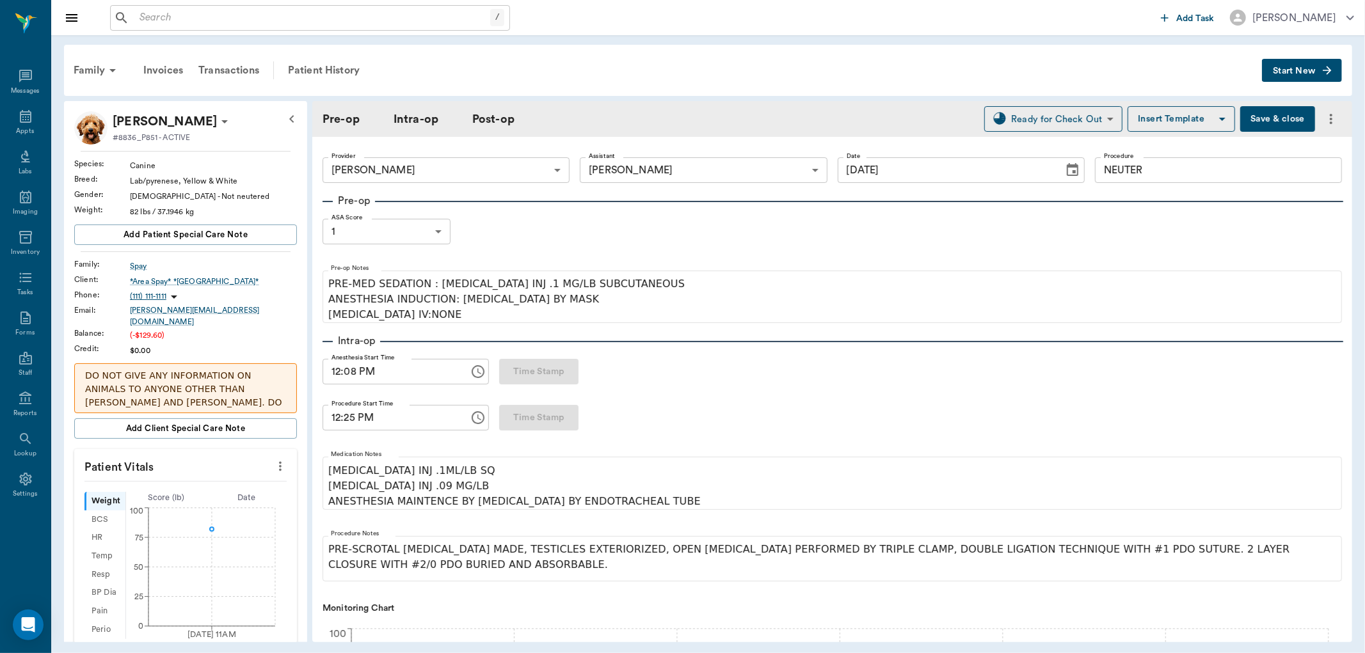
type input "[DATE]"
type input "12:08 PM"
type input "12:25 PM"
type input "01:22 PM"
type input "01:25 PM"
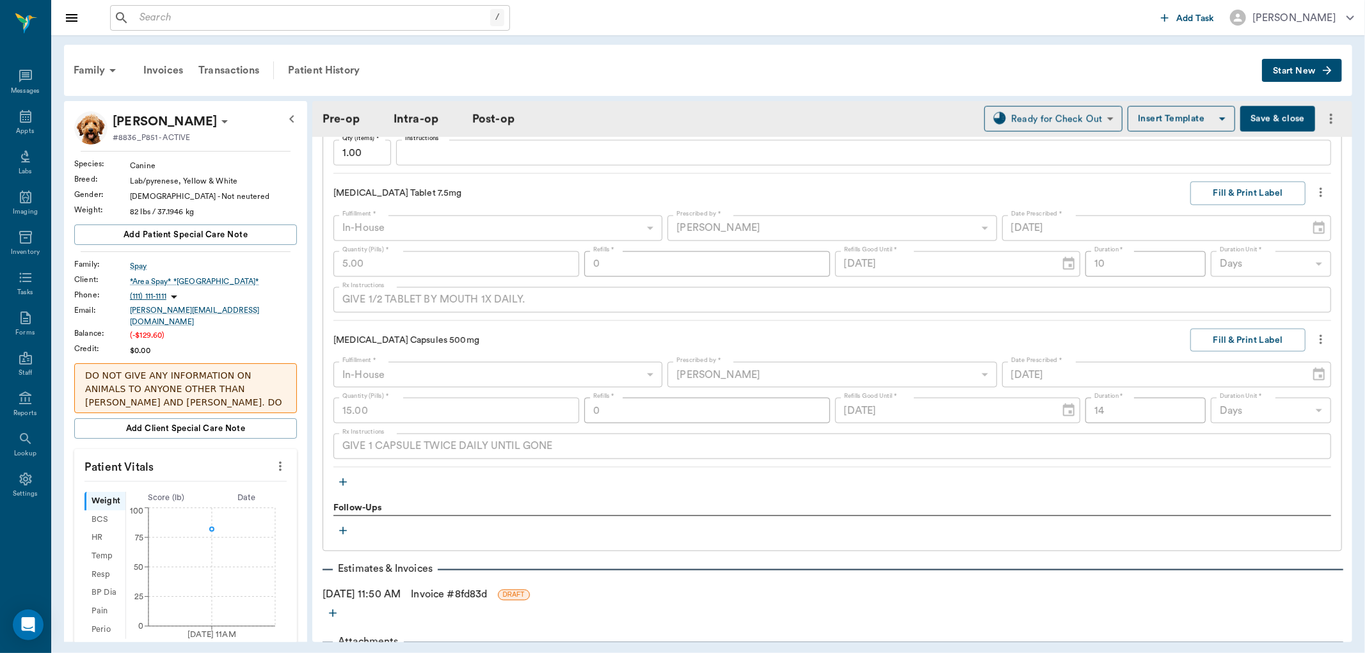
scroll to position [1706, 0]
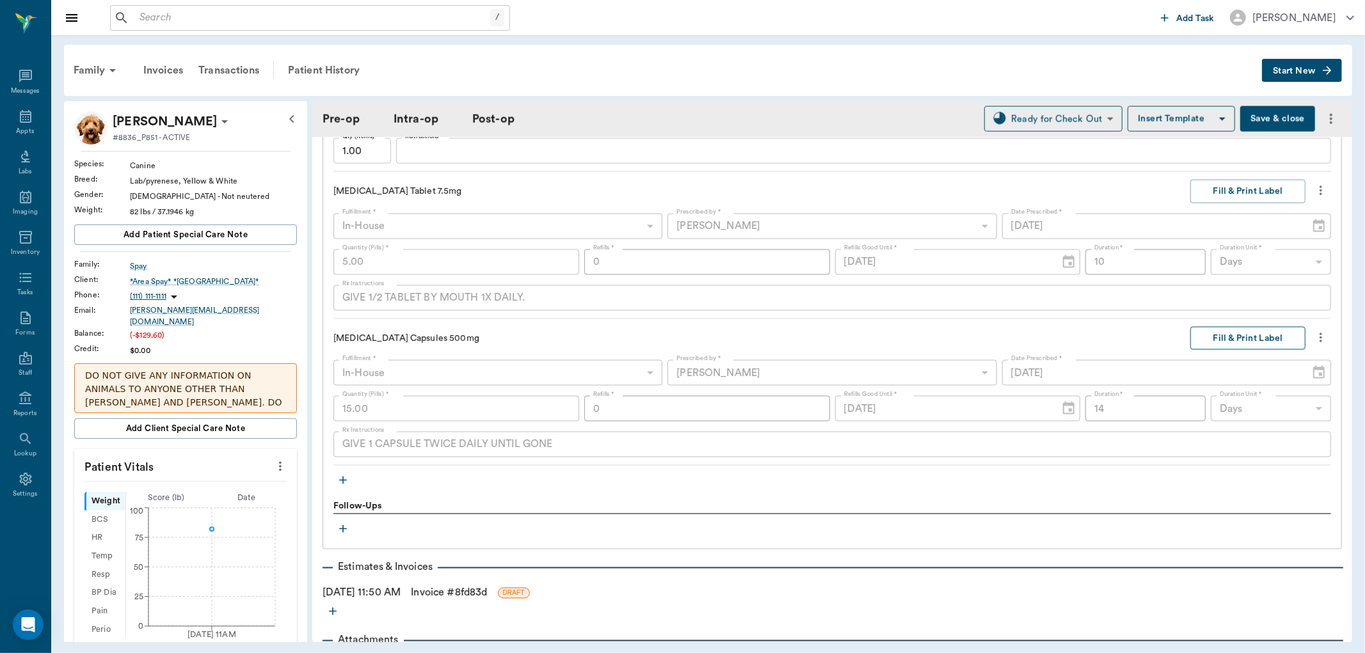
click at [1237, 343] on button "Fill & Print Label" at bounding box center [1247, 339] width 115 height 24
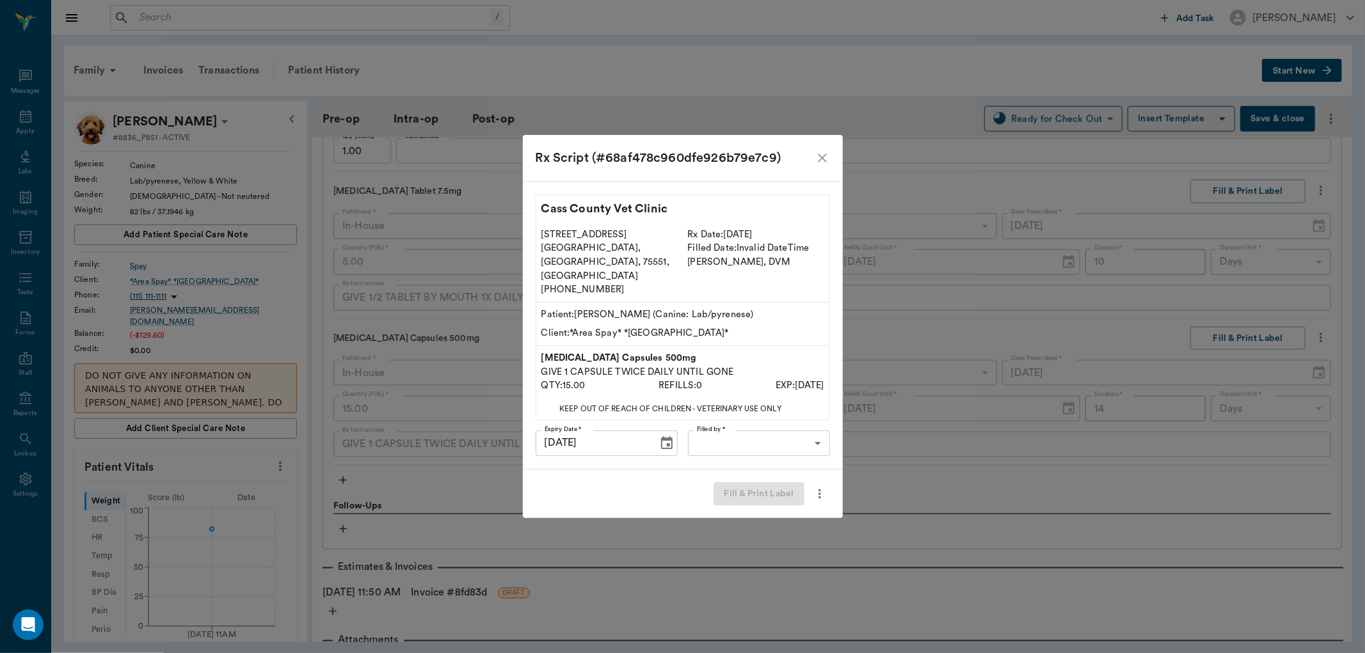
click at [743, 432] on body "/ ​ Add Task [PERSON_NAME] Nectar Messages Appts Labs Imaging Inventory Tasks F…" at bounding box center [682, 326] width 1365 height 653
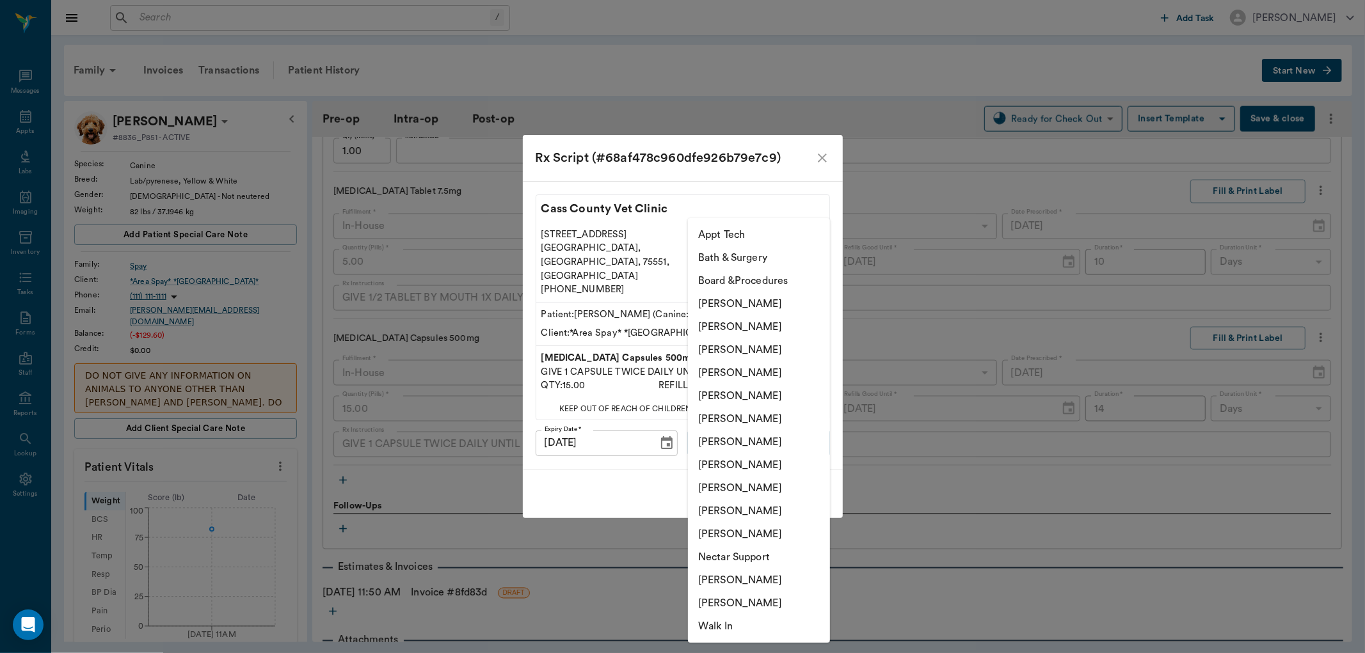
click at [743, 514] on li "[PERSON_NAME]" at bounding box center [759, 511] width 142 height 23
type input "63ec2ede52e12b0ba117d0d7"
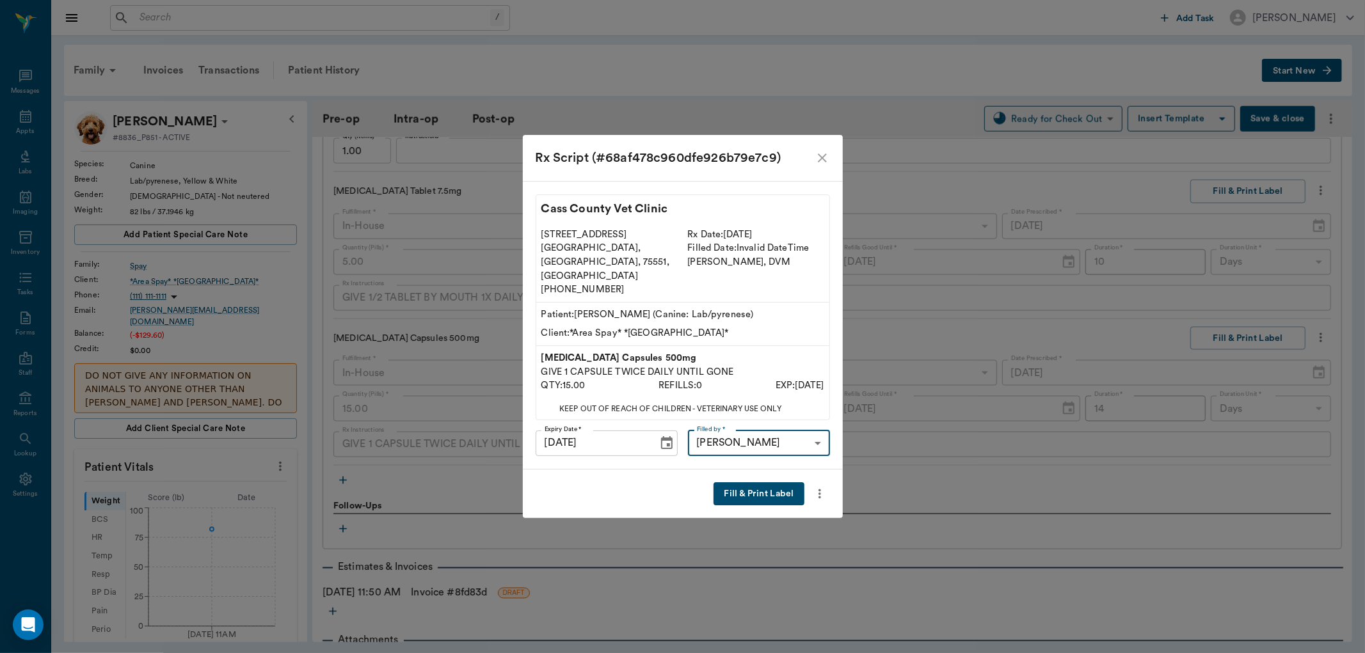
click at [775, 482] on button "Fill & Print Label" at bounding box center [758, 494] width 90 height 24
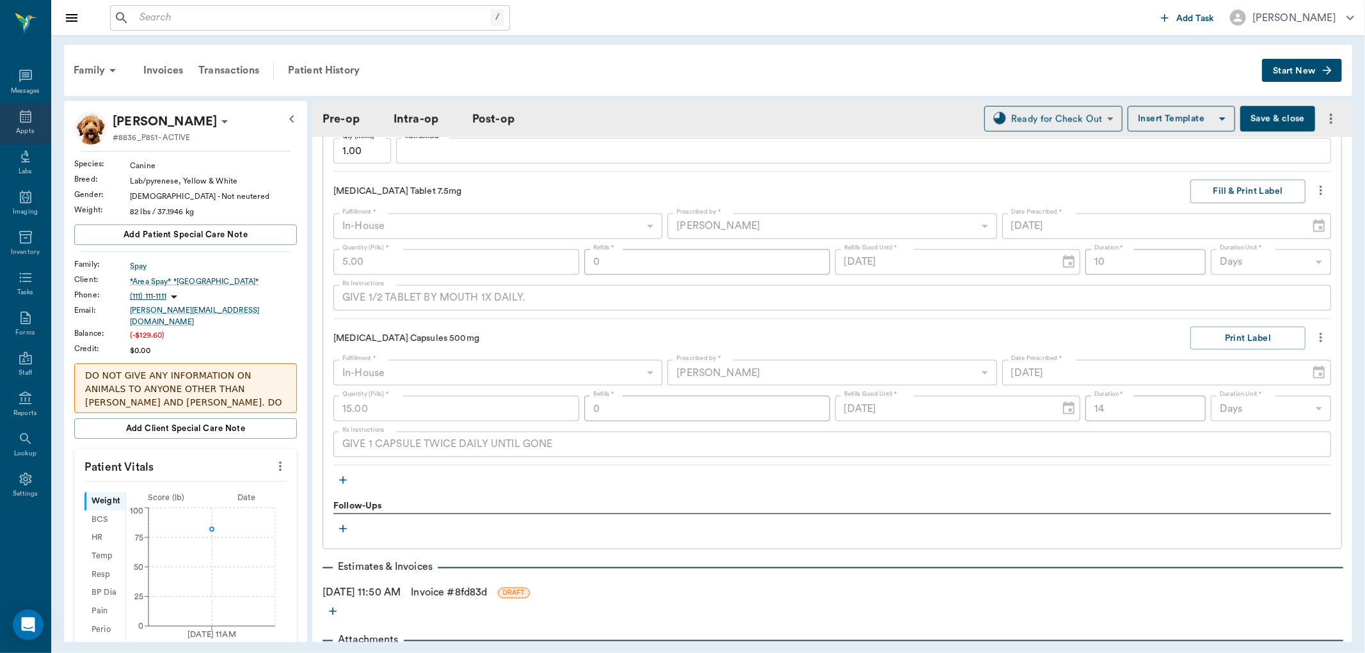
click at [26, 114] on icon at bounding box center [26, 116] width 12 height 13
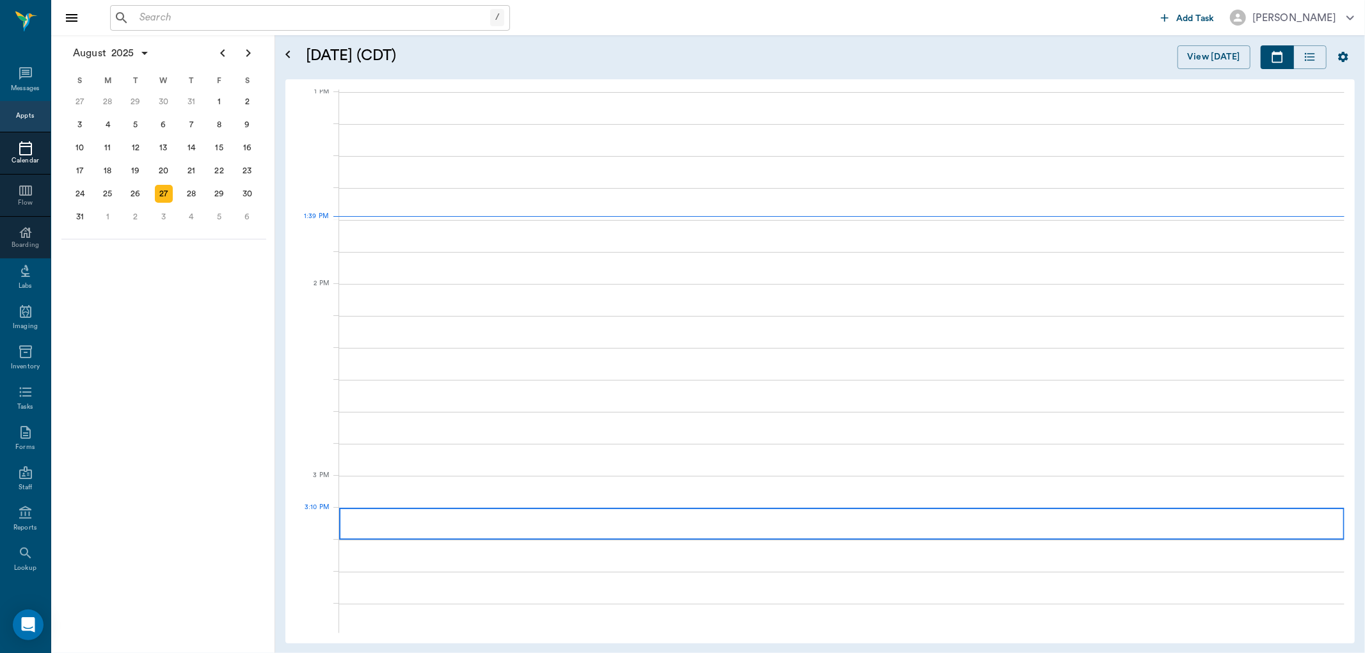
scroll to position [962, 0]
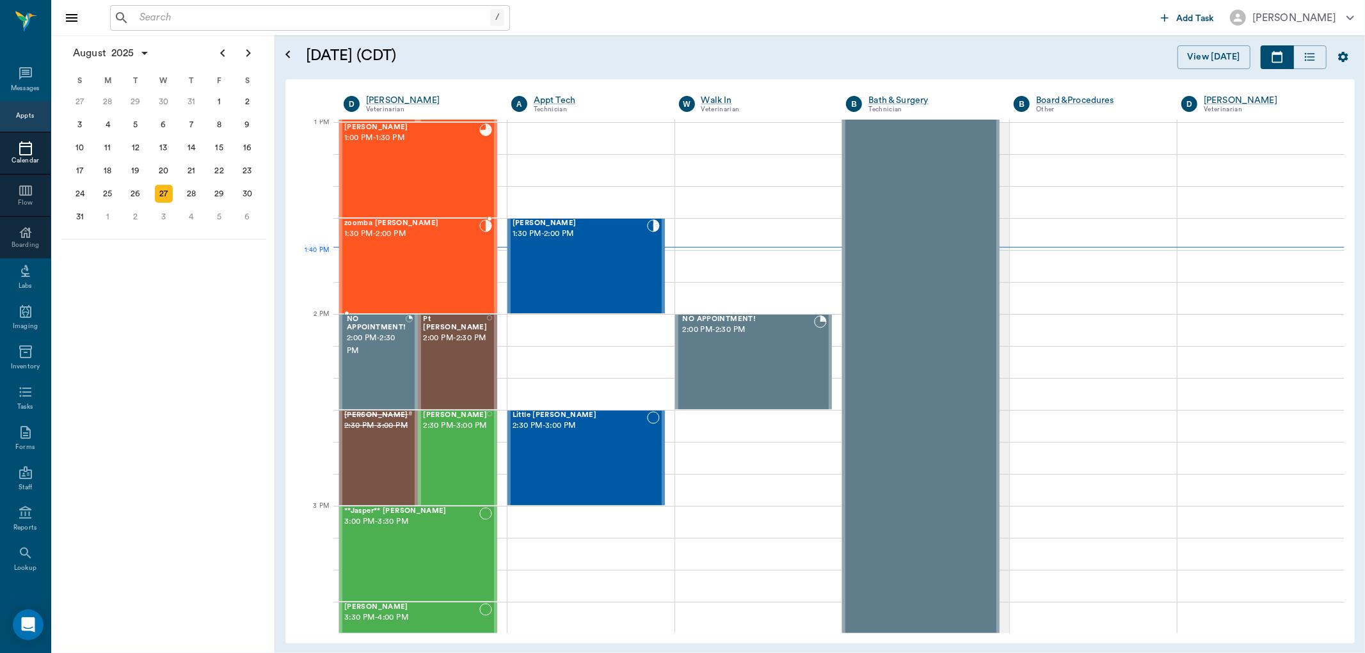
click at [388, 275] on div "zoomba [PERSON_NAME] 1:30 PM - 2:00 PM" at bounding box center [411, 265] width 135 height 93
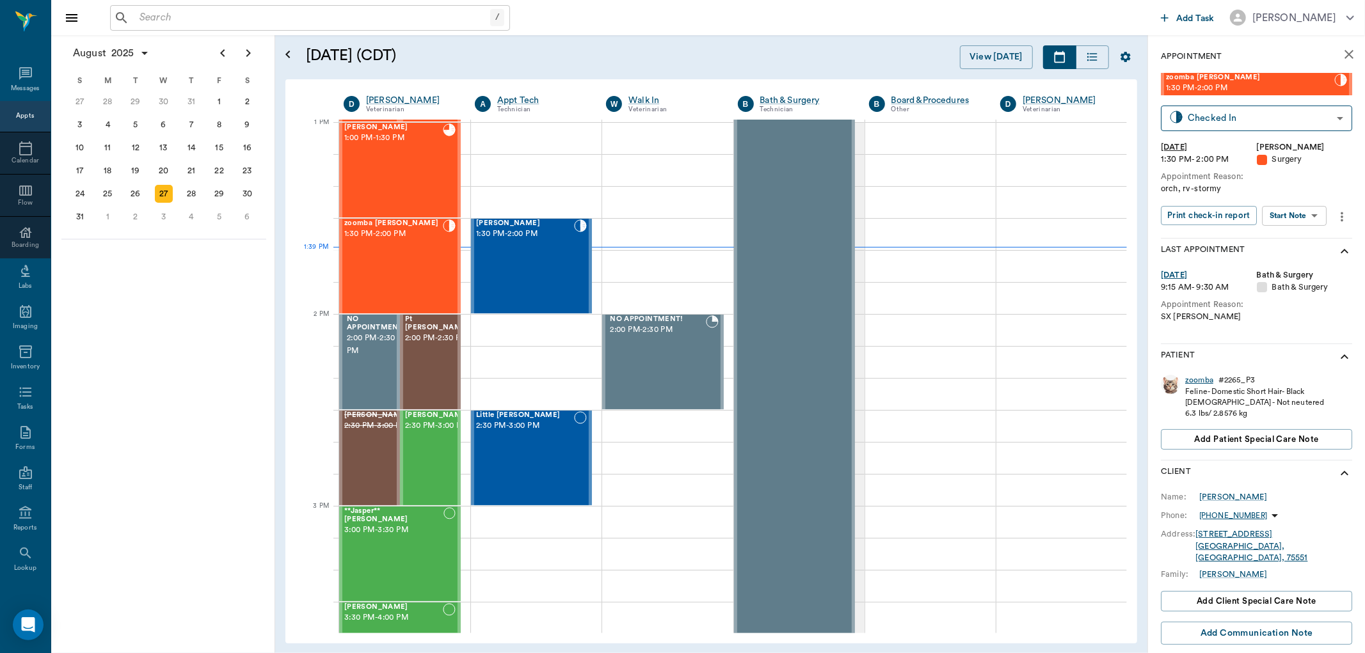
click at [1196, 379] on div "zoomba" at bounding box center [1199, 380] width 28 height 11
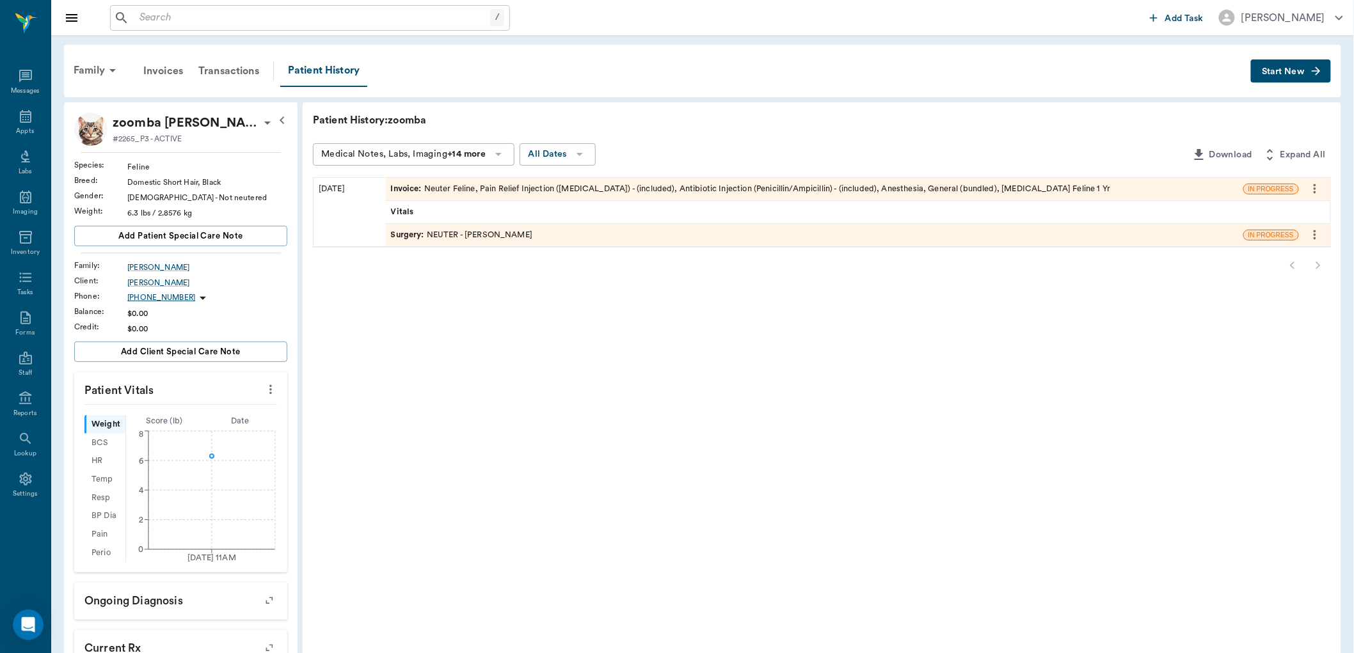
click at [413, 231] on span "Surgery :" at bounding box center [409, 235] width 36 height 12
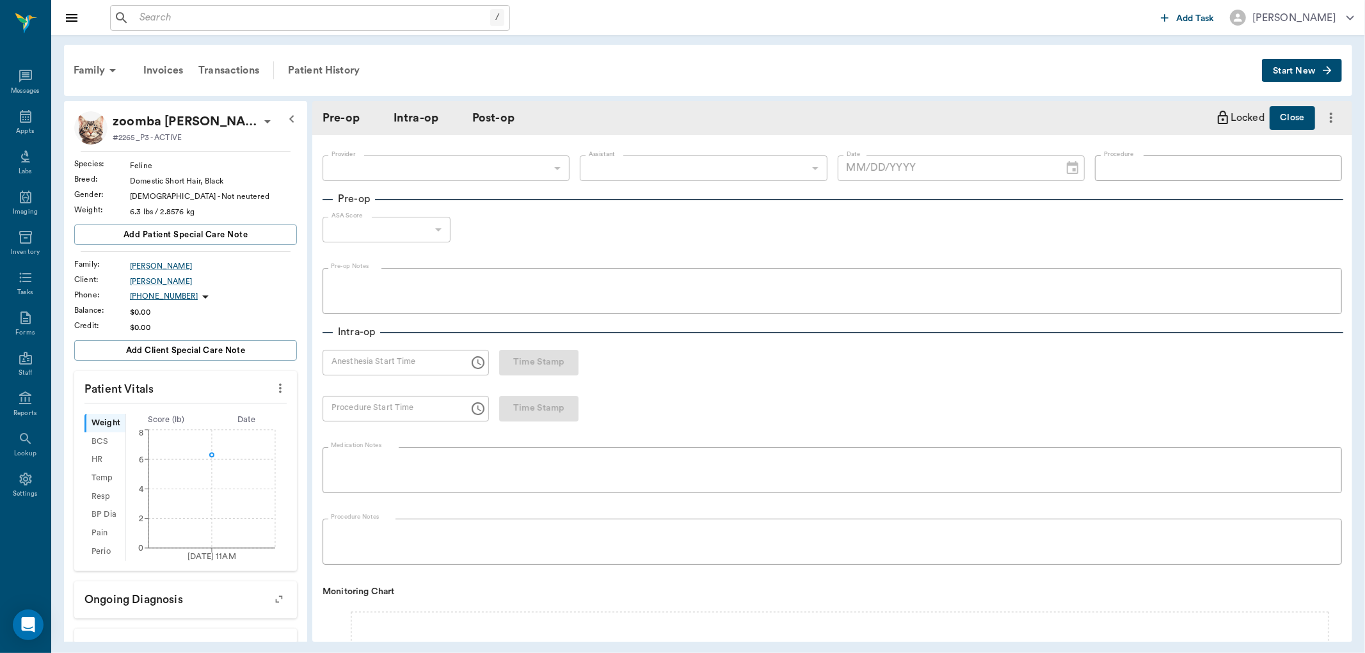
type input "63ec2f075fda476ae8351a4d"
type input "NEUTER"
type input "1"
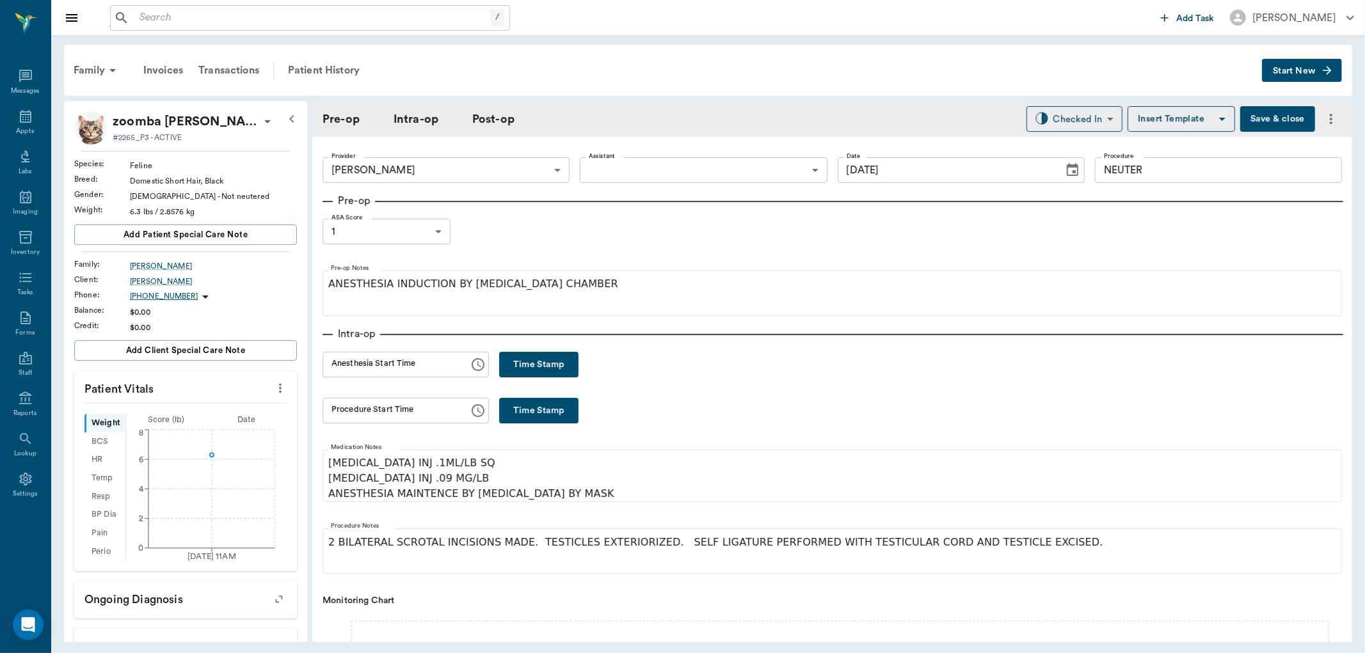
type input "[DATE]"
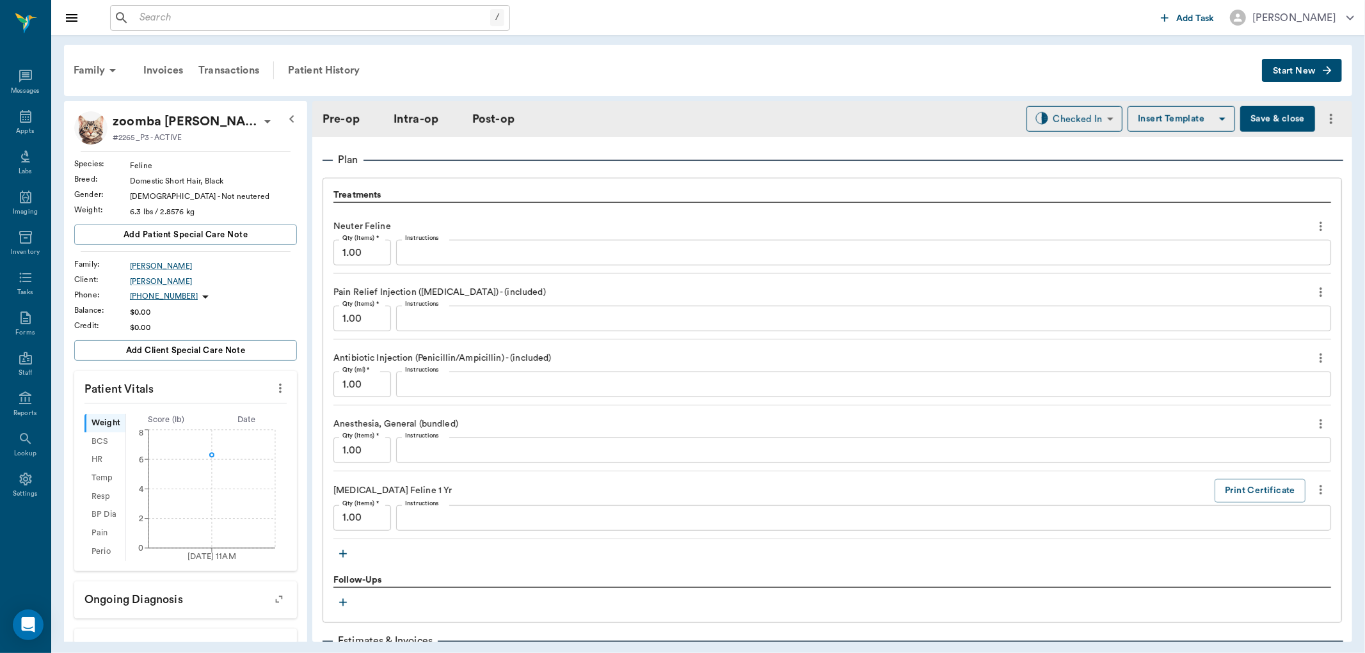
scroll to position [995, 0]
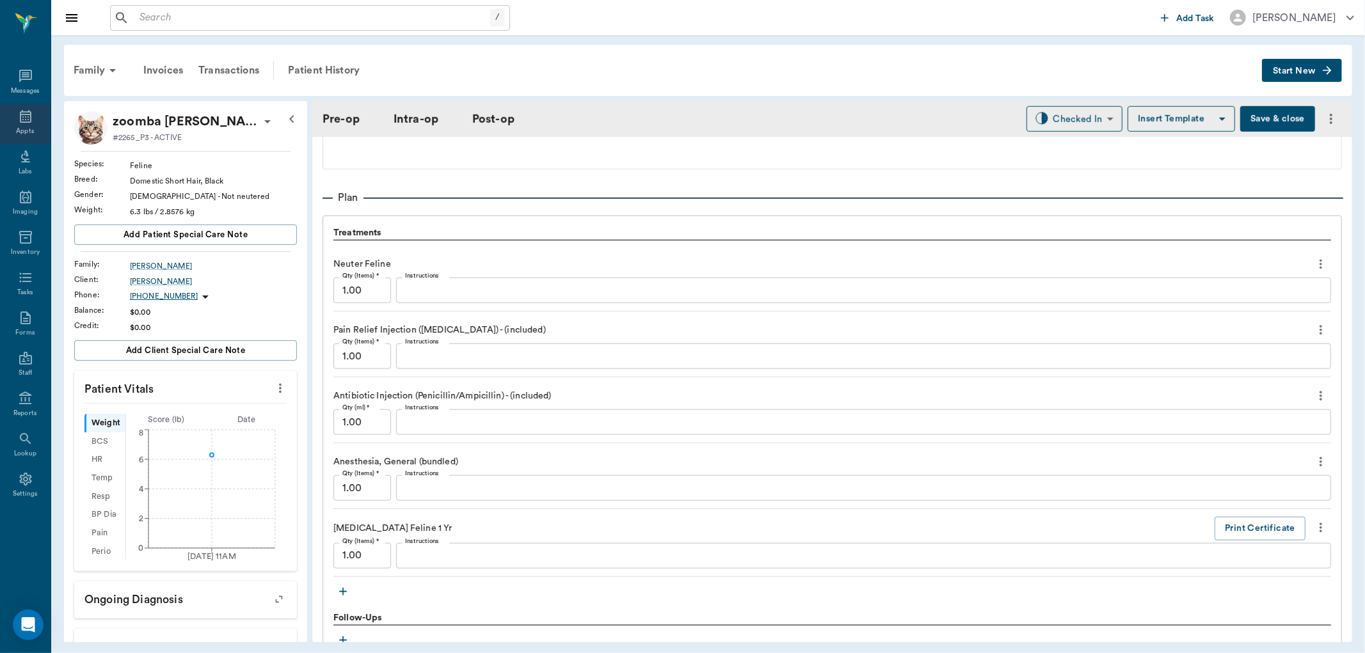
click at [26, 116] on icon at bounding box center [25, 116] width 15 height 15
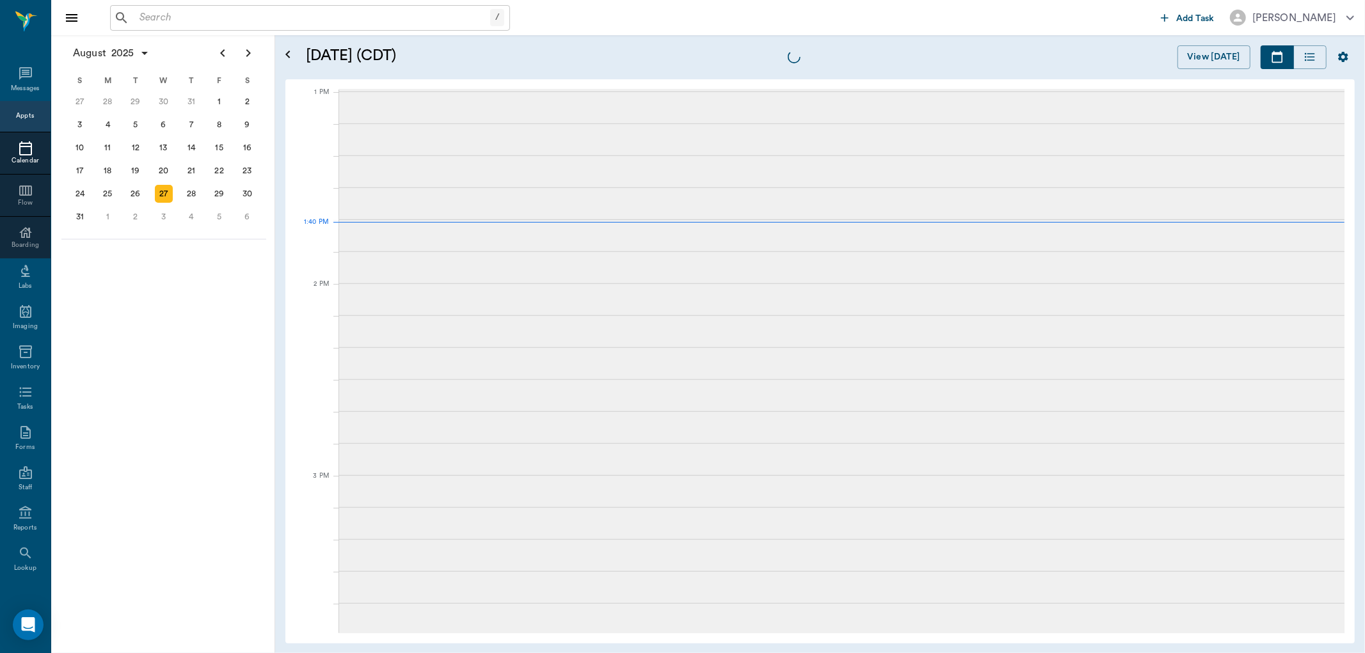
scroll to position [960, 0]
